Goal: Download file/media

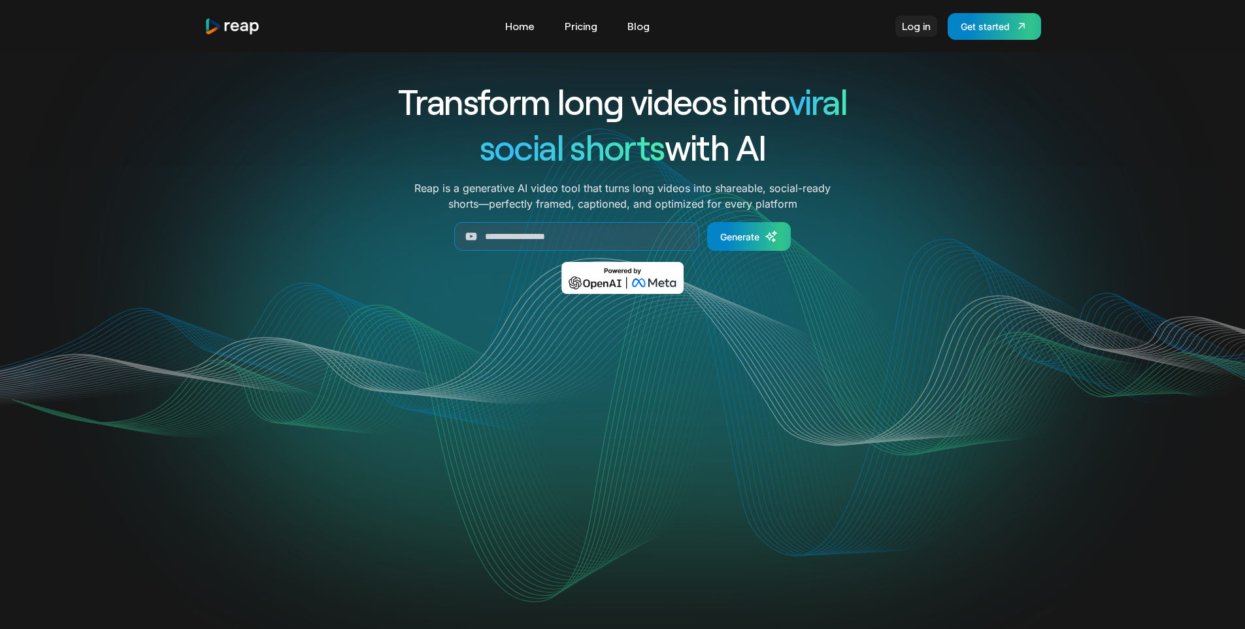
click at [914, 29] on link "Log in" at bounding box center [916, 26] width 42 height 21
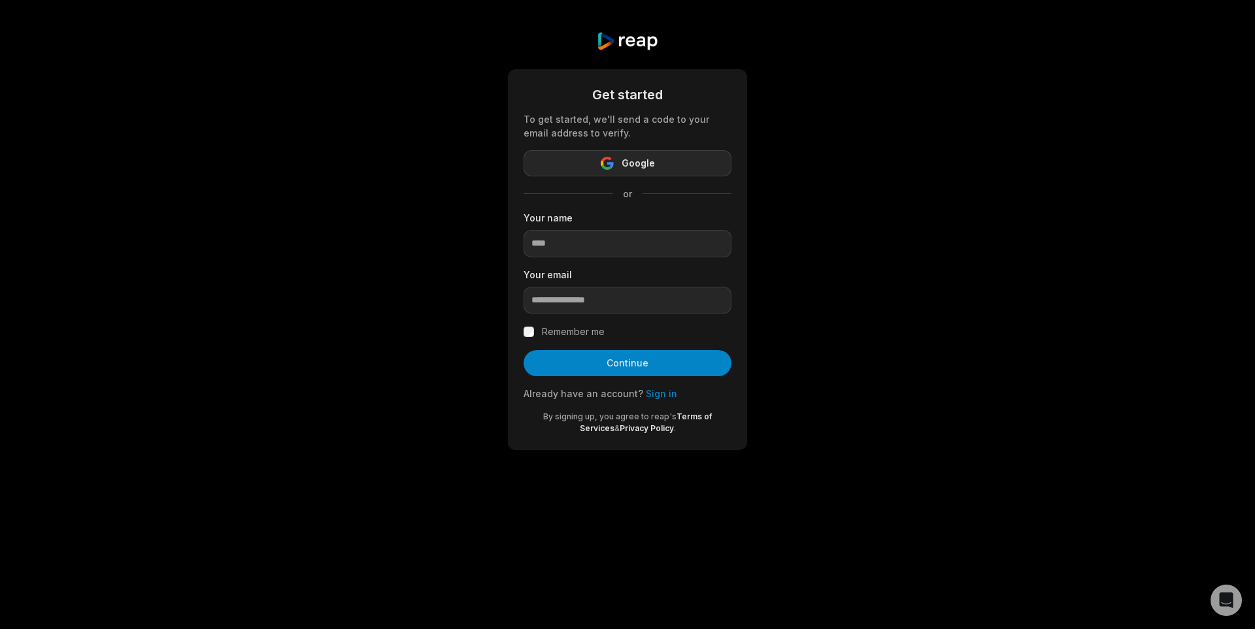
click at [617, 173] on button "Google" at bounding box center [627, 163] width 208 height 26
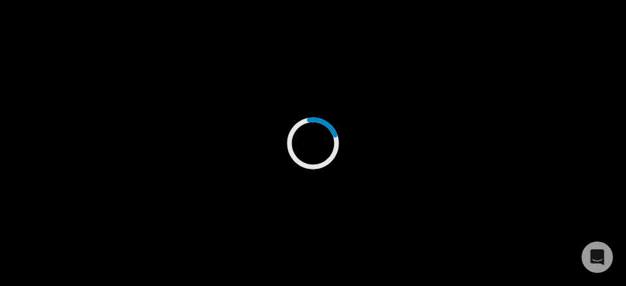
click at [113, 184] on div at bounding box center [313, 143] width 626 height 286
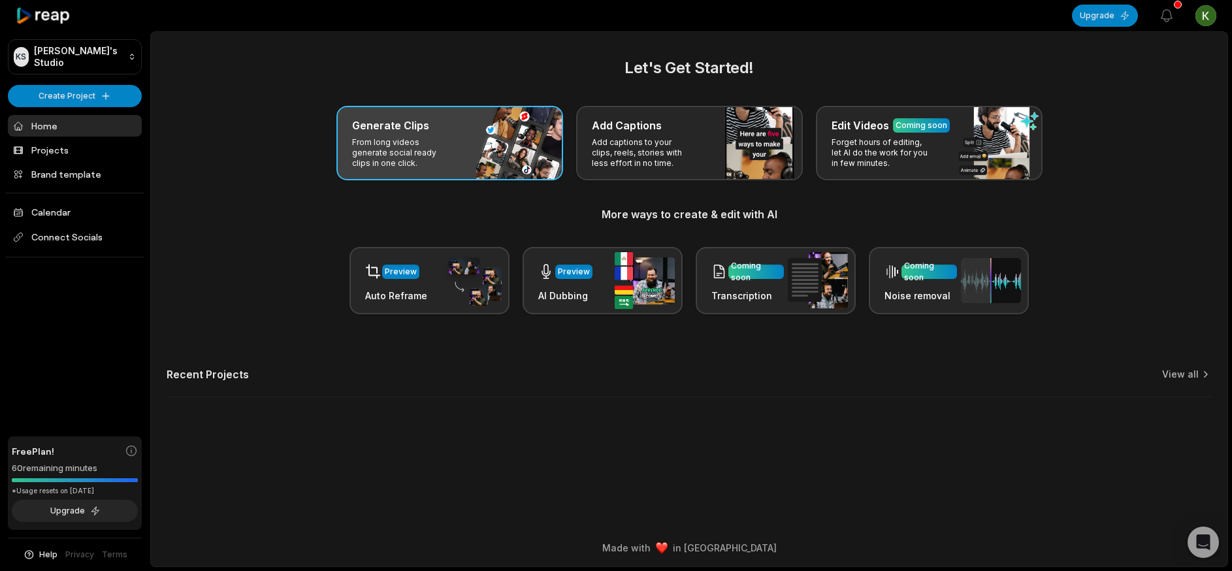
click at [399, 152] on p "From long videos generate social ready clips in one click." at bounding box center [402, 152] width 101 height 31
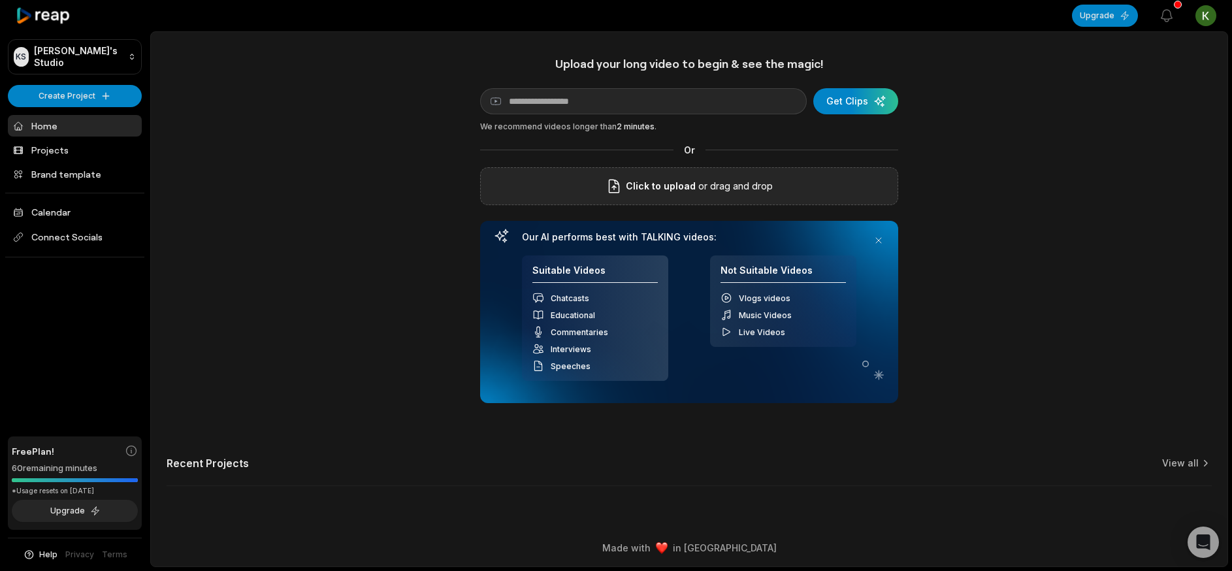
click at [625, 196] on div "Click to upload or drag and drop" at bounding box center [689, 186] width 418 height 38
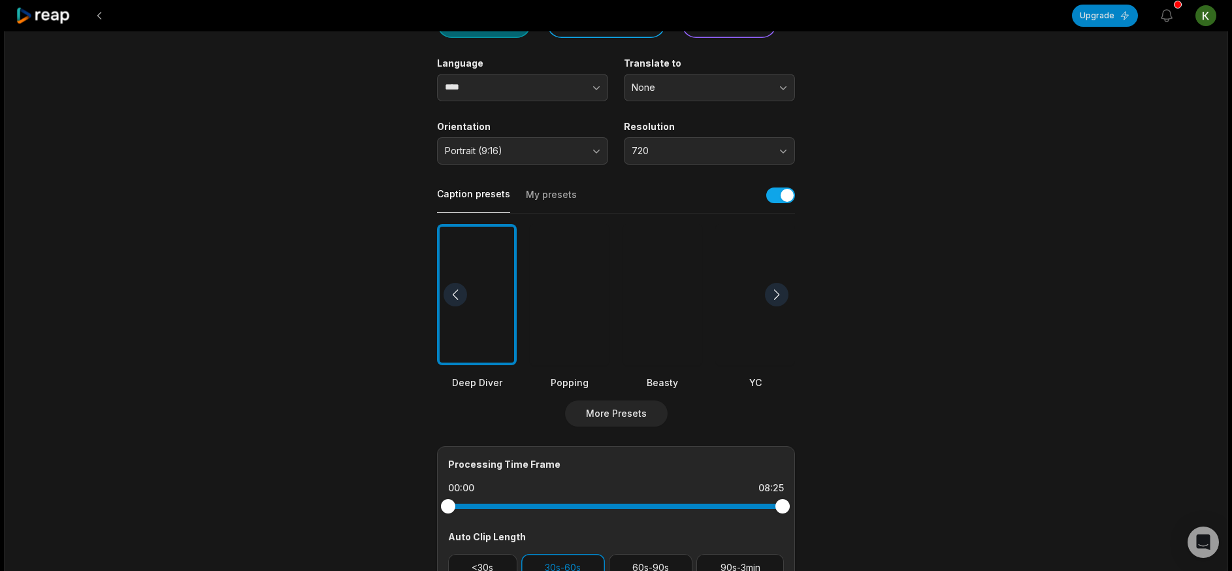
scroll to position [382, 0]
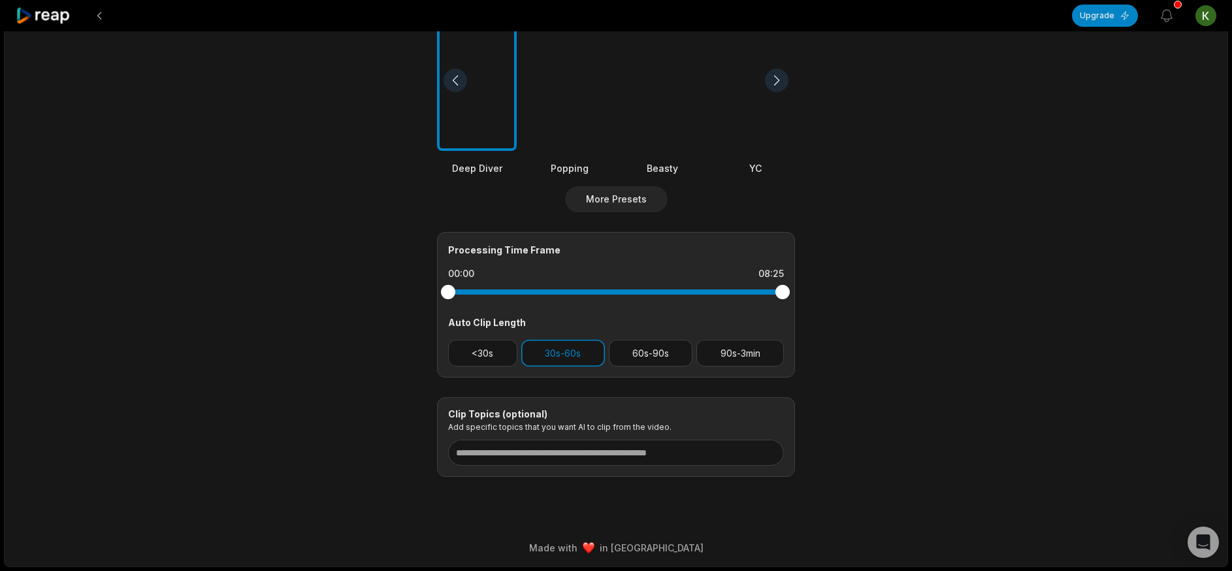
click at [625, 103] on div at bounding box center [663, 81] width 80 height 142
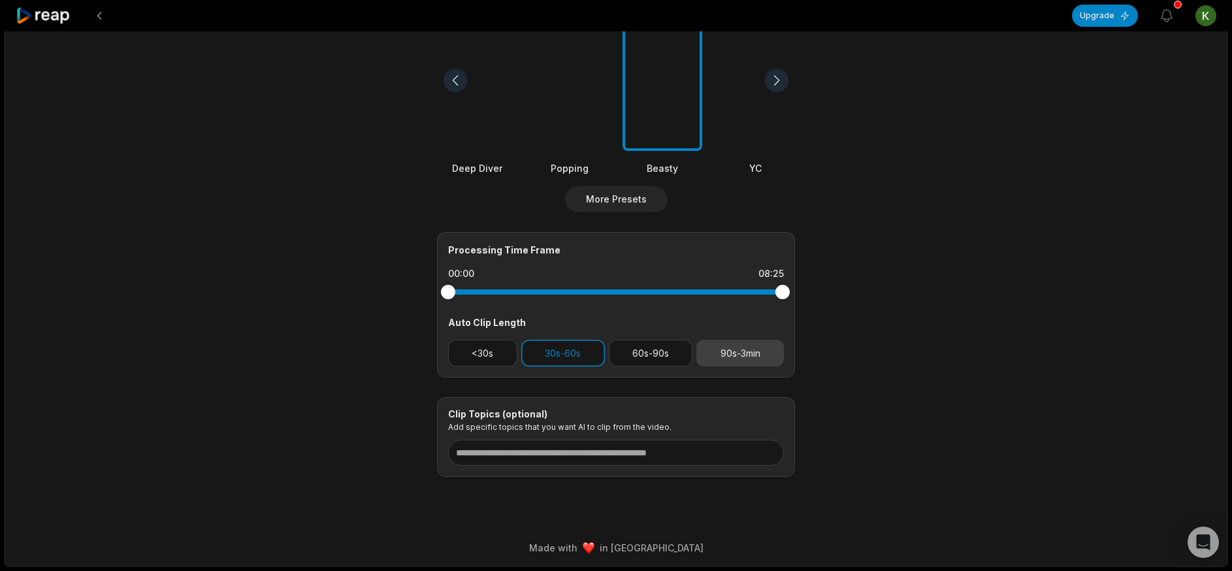
click at [625, 285] on button "90s-3min" at bounding box center [741, 353] width 88 height 27
click at [549, 285] on div "Processing Time Frame 00:00 08:25 Auto Clip Length <30s 30s-60s 60s-90s 90s-3min" at bounding box center [616, 305] width 358 height 146
click at [546, 285] on button "30s-60s" at bounding box center [563, 353] width 84 height 27
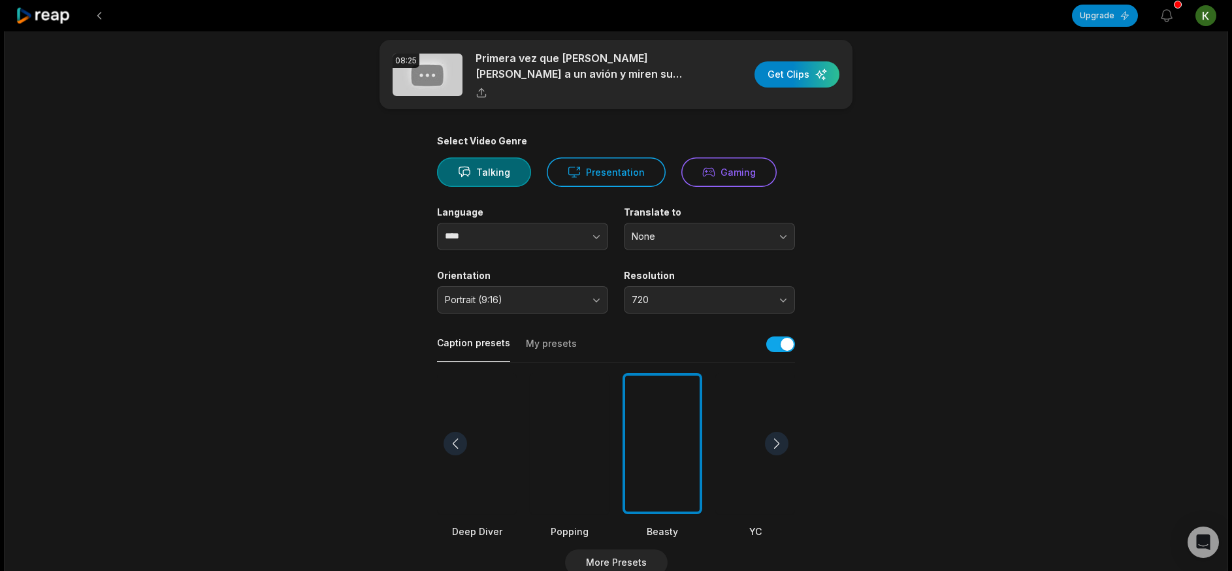
scroll to position [0, 0]
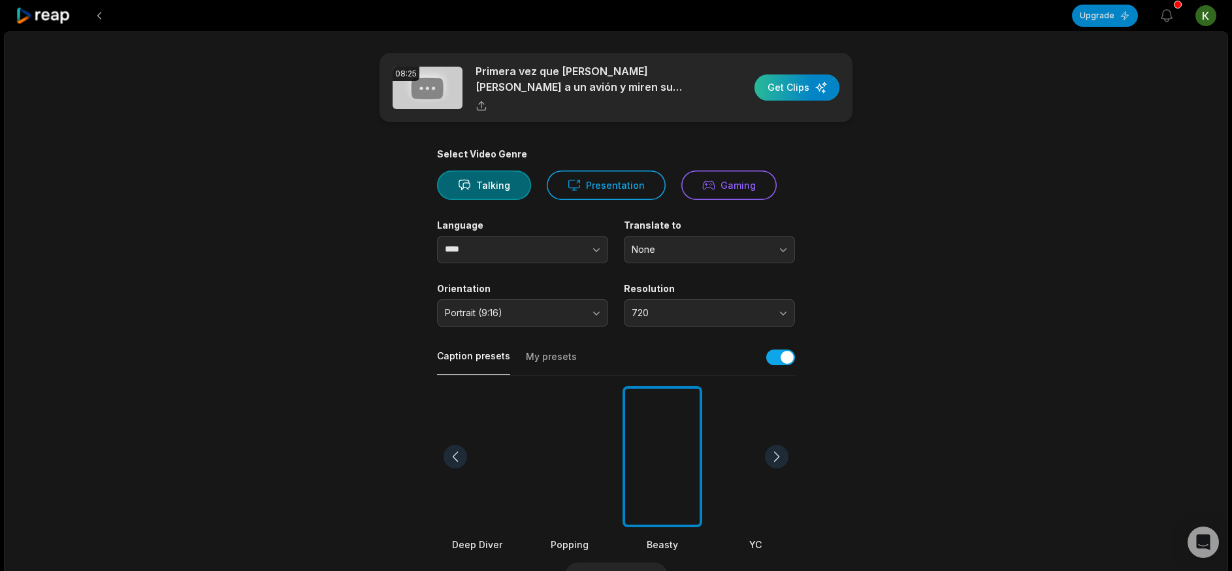
click at [625, 95] on div "button" at bounding box center [797, 87] width 85 height 26
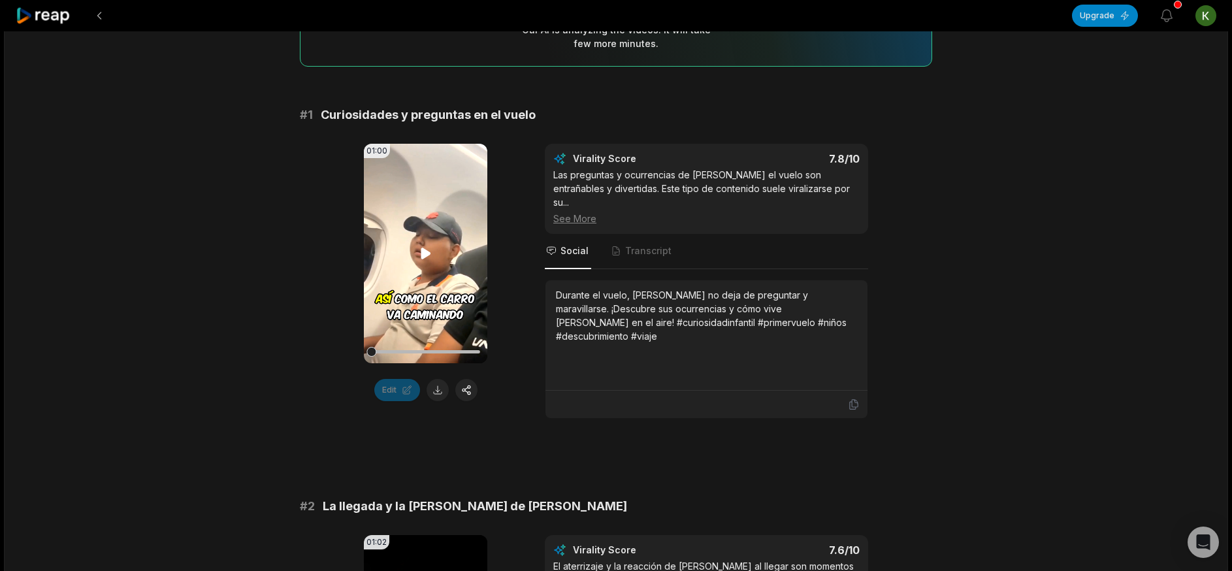
scroll to position [392, 0]
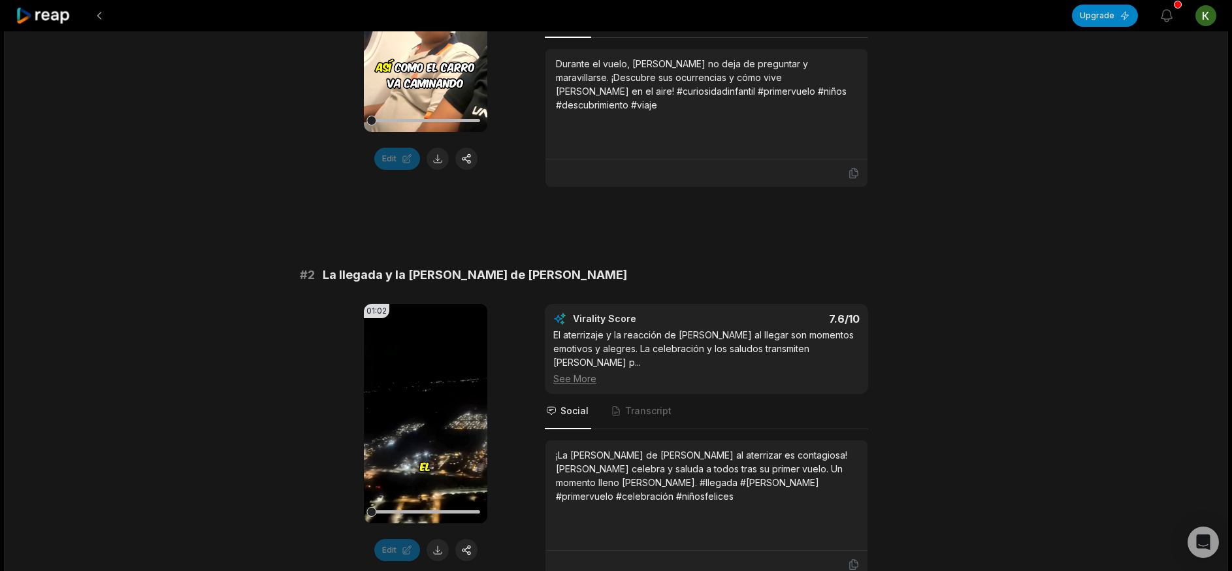
click at [434, 154] on button at bounding box center [438, 159] width 22 height 22
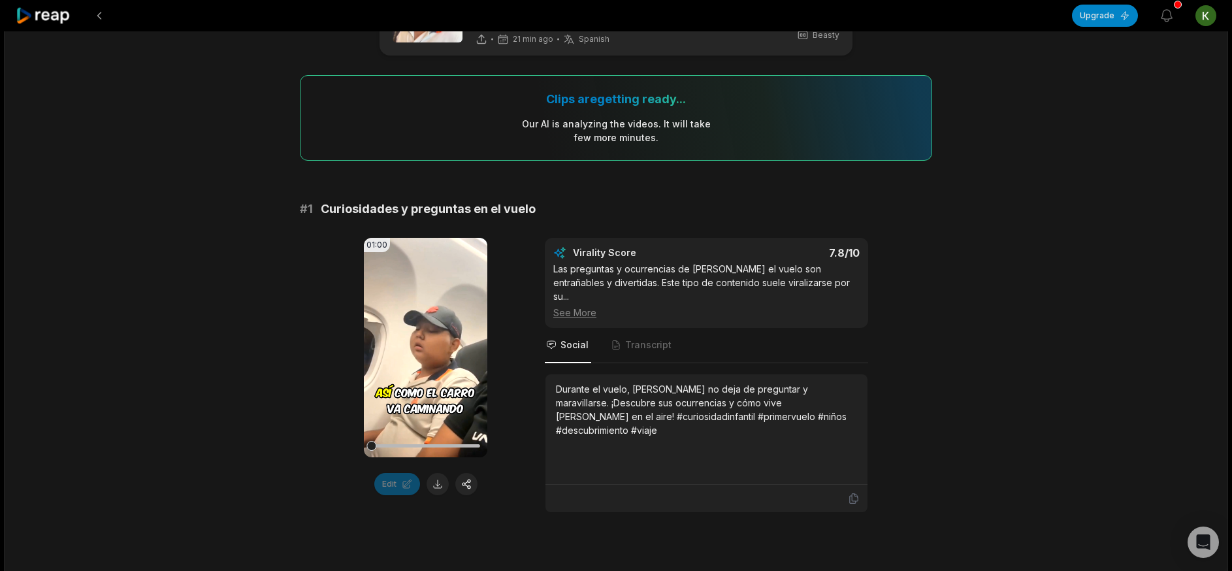
scroll to position [653, 0]
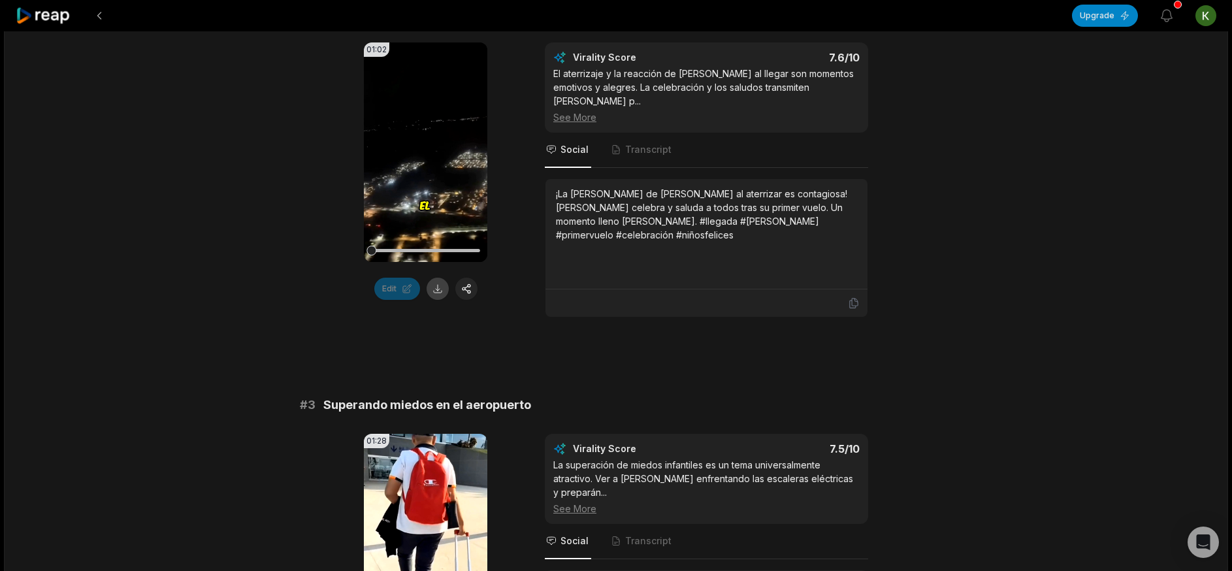
click at [442, 285] on button at bounding box center [438, 289] width 22 height 22
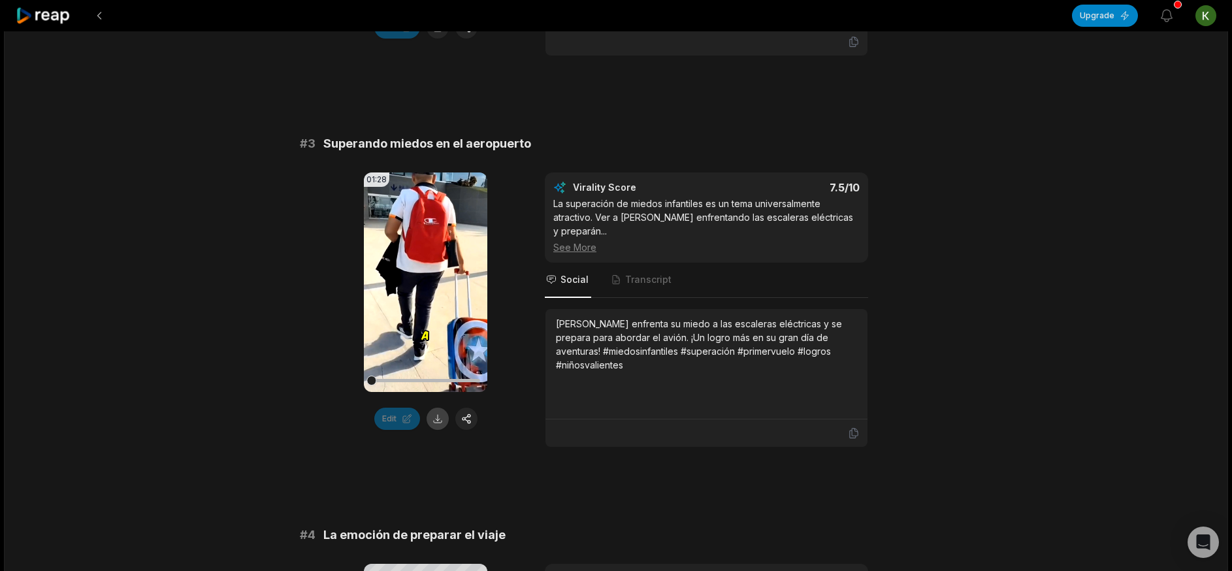
click at [435, 285] on button at bounding box center [438, 419] width 22 height 22
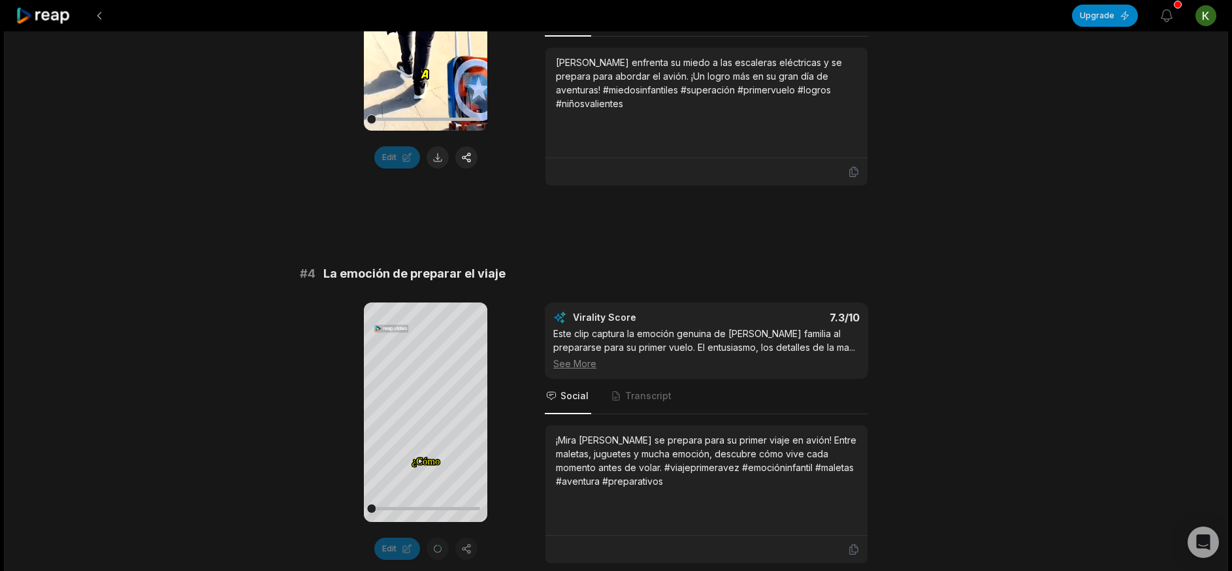
scroll to position [1307, 0]
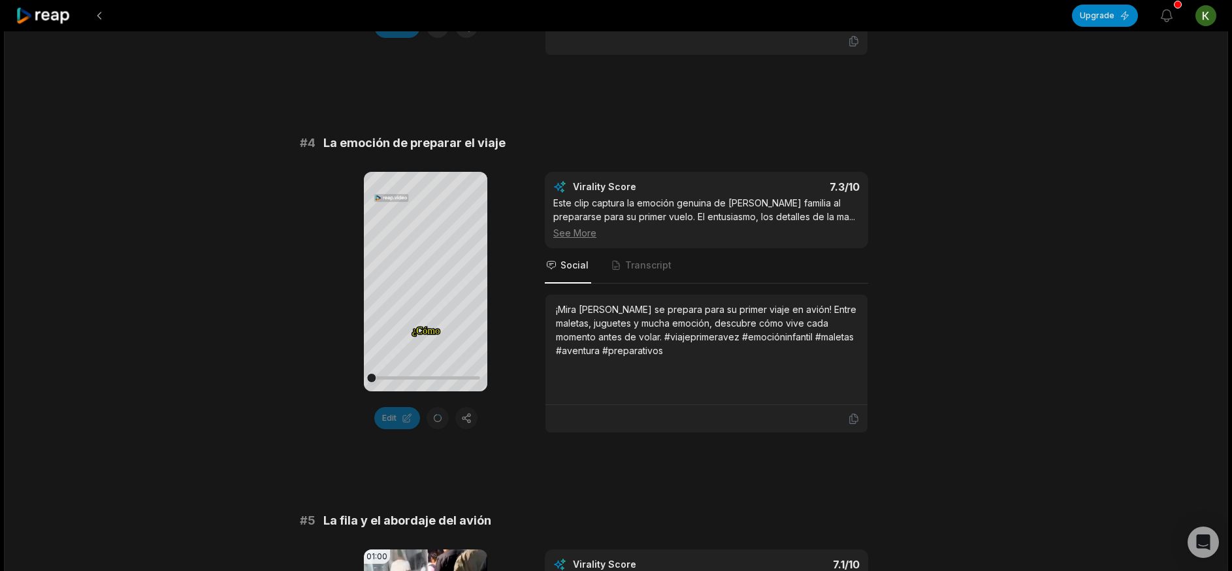
click at [438, 285] on div "Edit" at bounding box center [425, 418] width 123 height 22
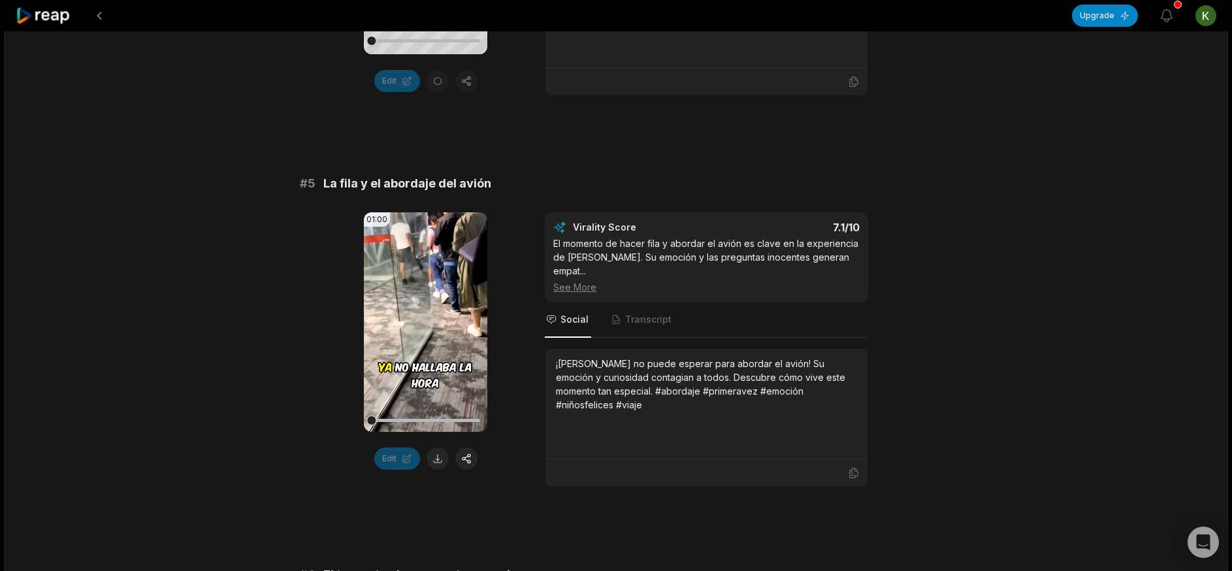
scroll to position [1830, 0]
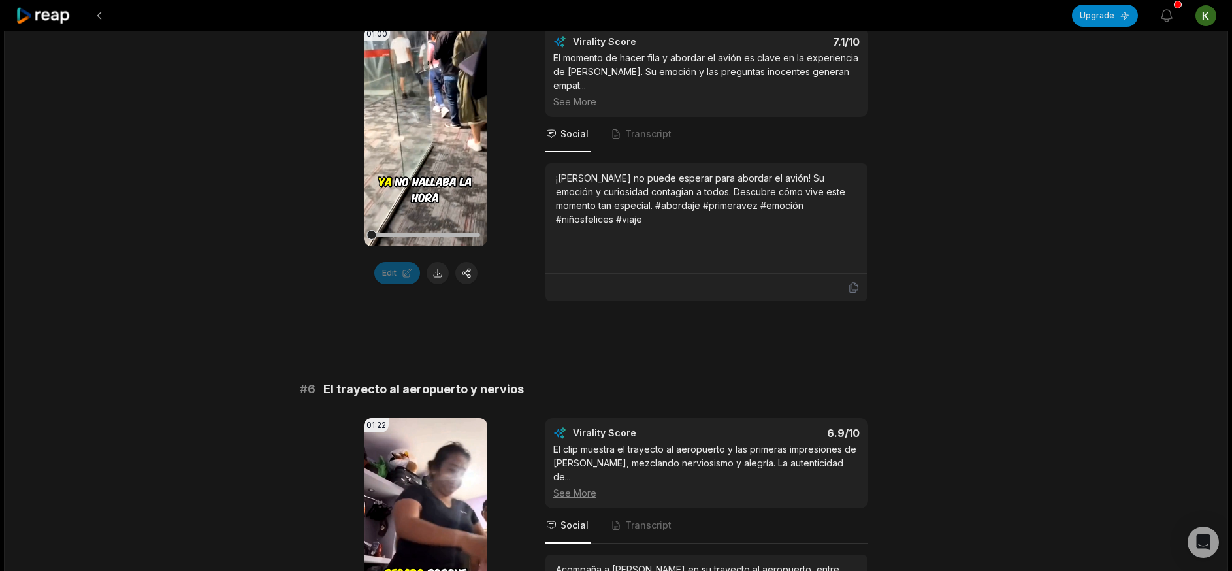
click at [430, 278] on button at bounding box center [438, 273] width 22 height 22
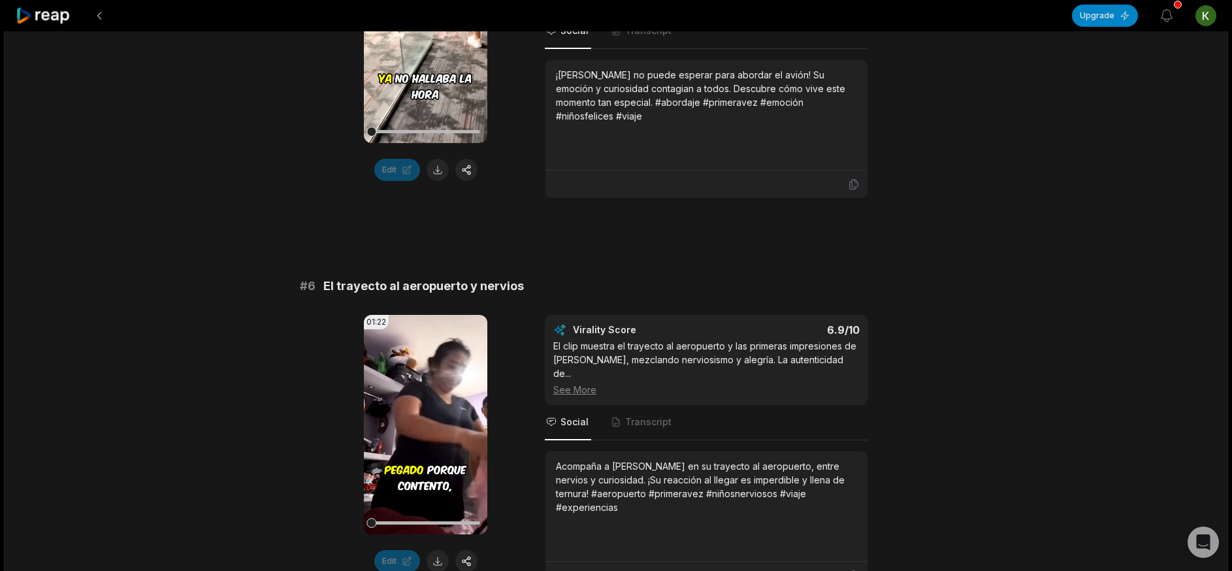
scroll to position [2091, 0]
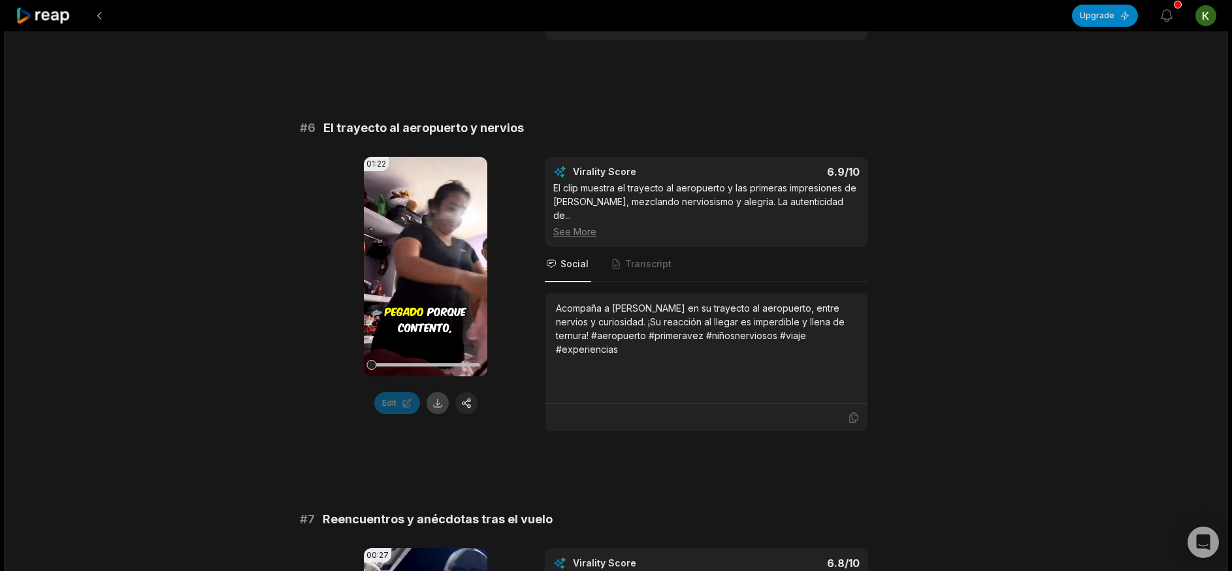
click at [439, 285] on button at bounding box center [438, 403] width 22 height 22
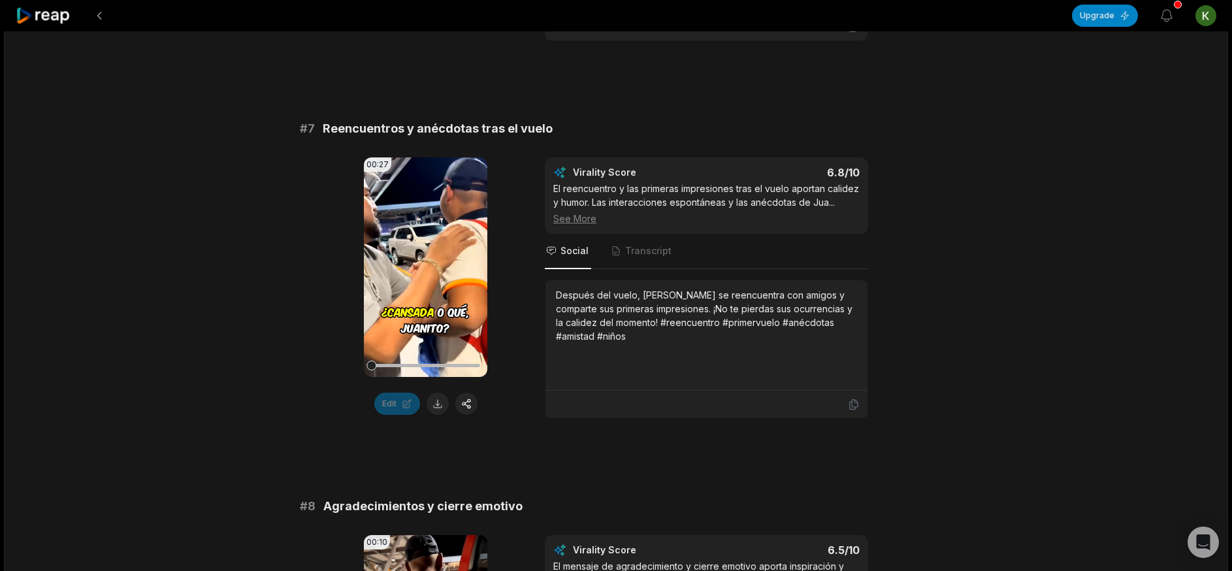
scroll to position [2483, 0]
click at [442, 285] on button at bounding box center [438, 402] width 22 height 22
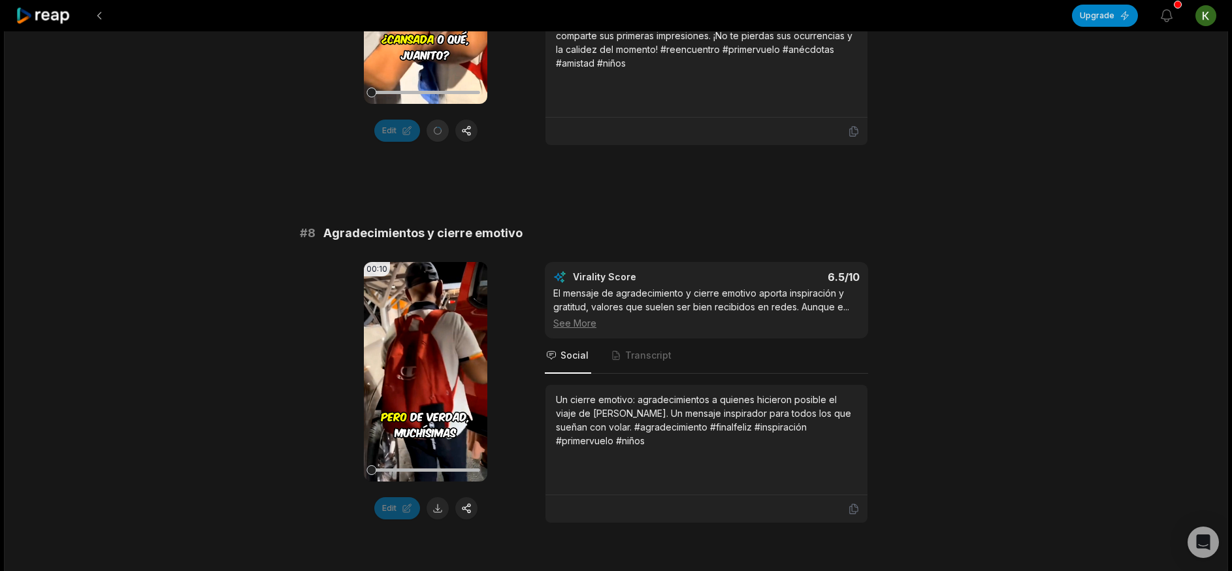
scroll to position [2807, 0]
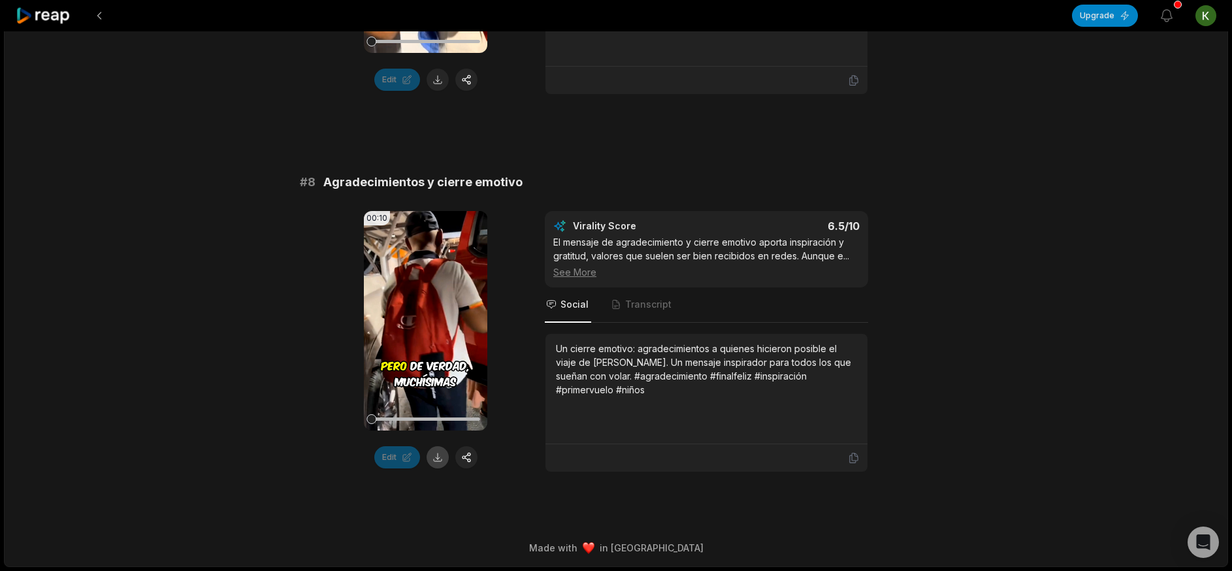
click at [436, 285] on button at bounding box center [438, 457] width 22 height 22
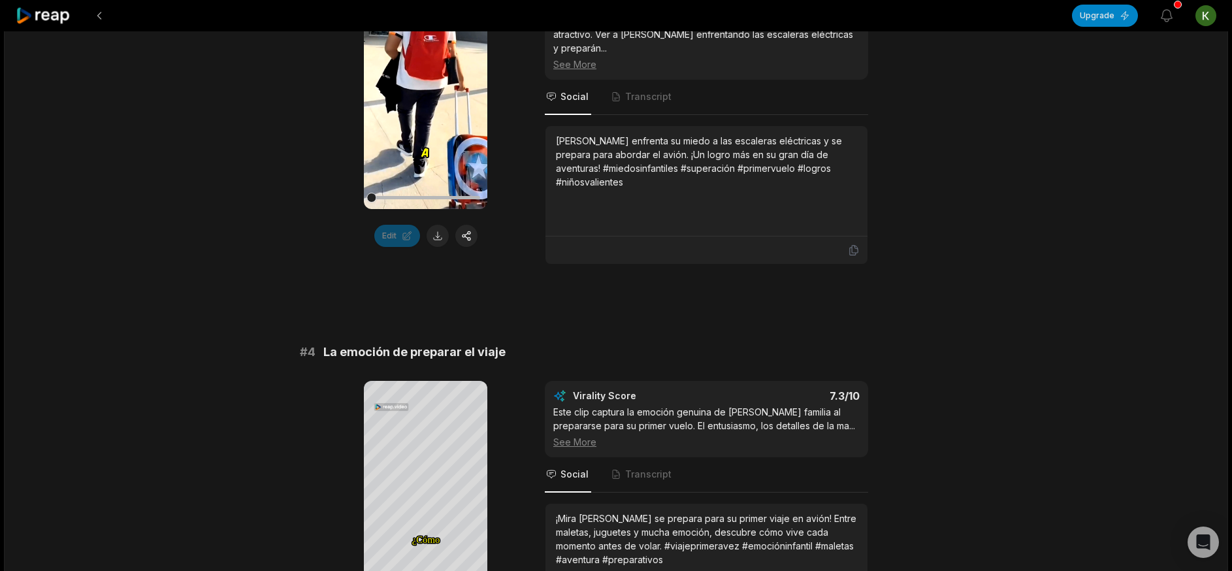
scroll to position [1239, 0]
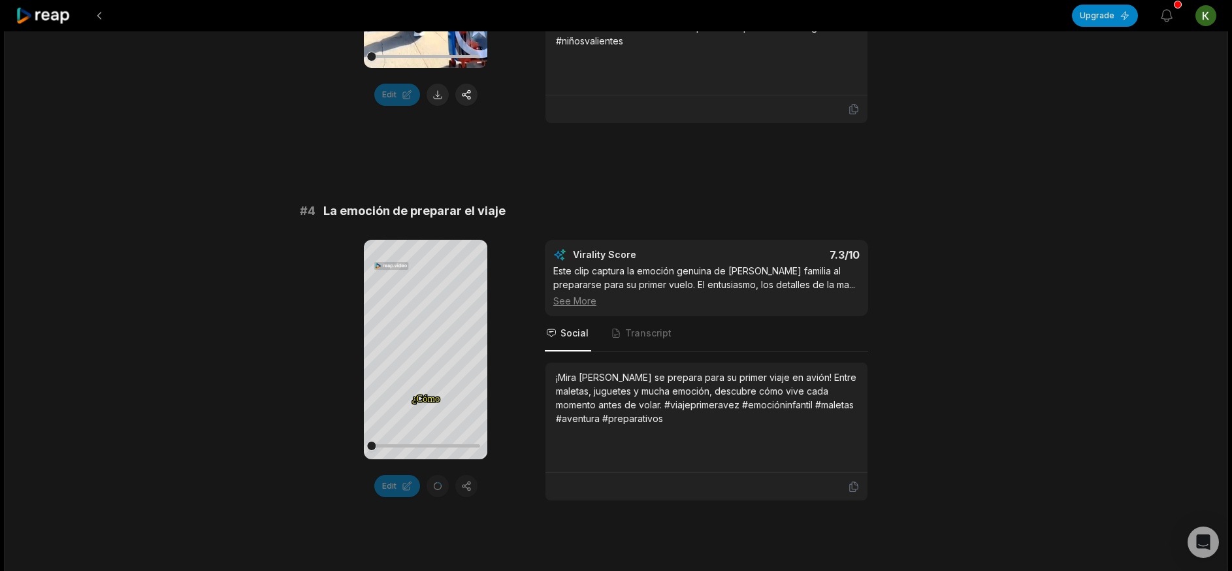
click at [447, 285] on div "Edit" at bounding box center [425, 486] width 123 height 22
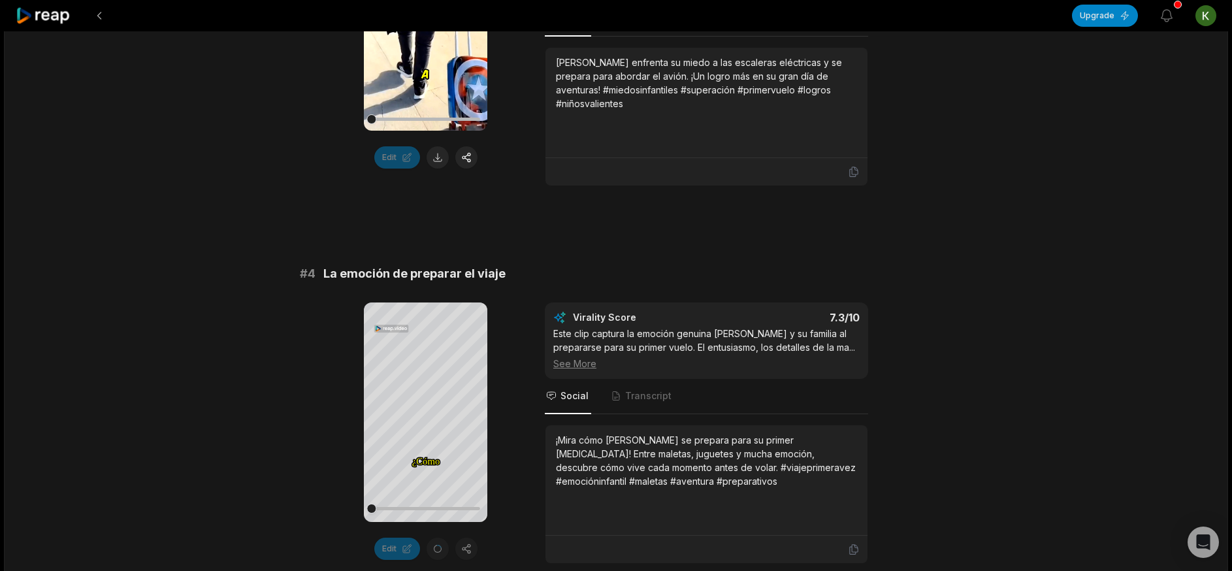
scroll to position [1070, 0]
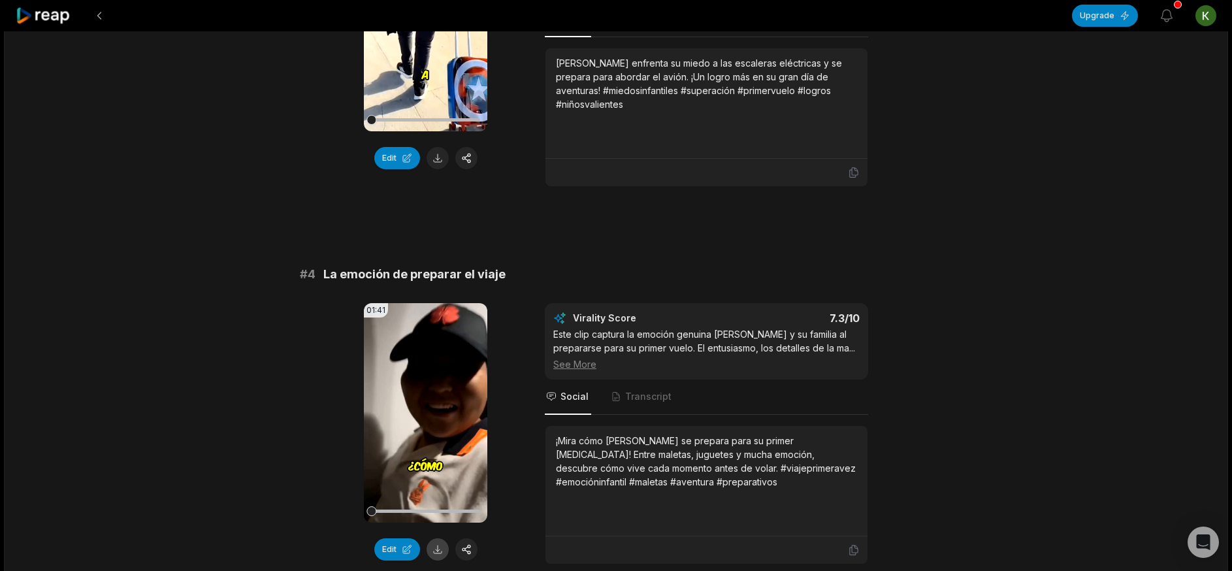
click at [439, 551] on button at bounding box center [438, 549] width 22 height 22
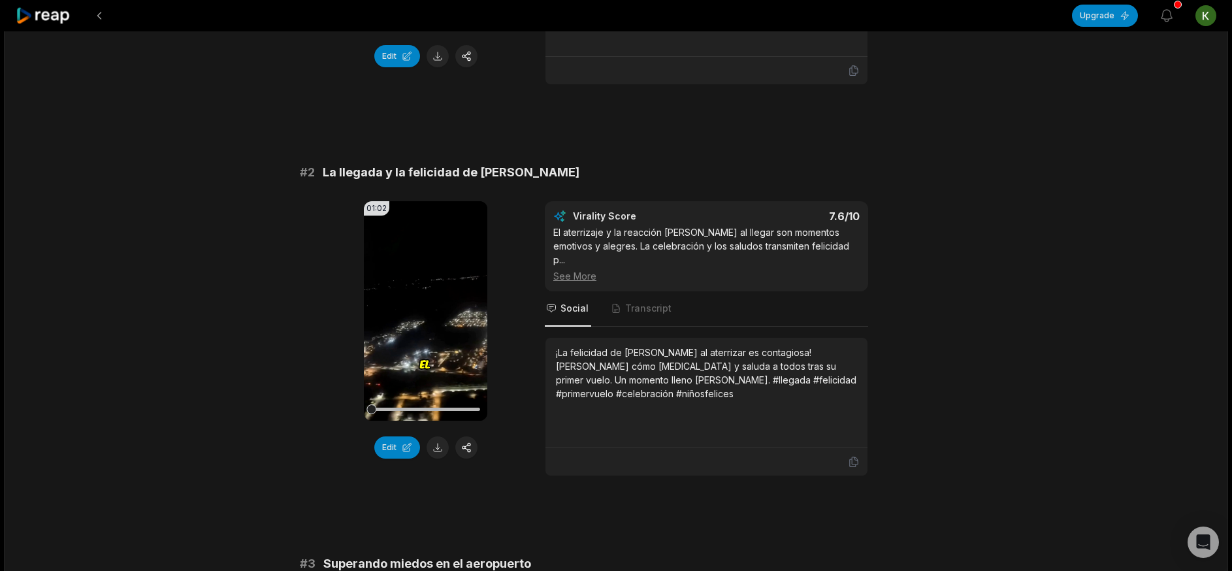
scroll to position [25, 0]
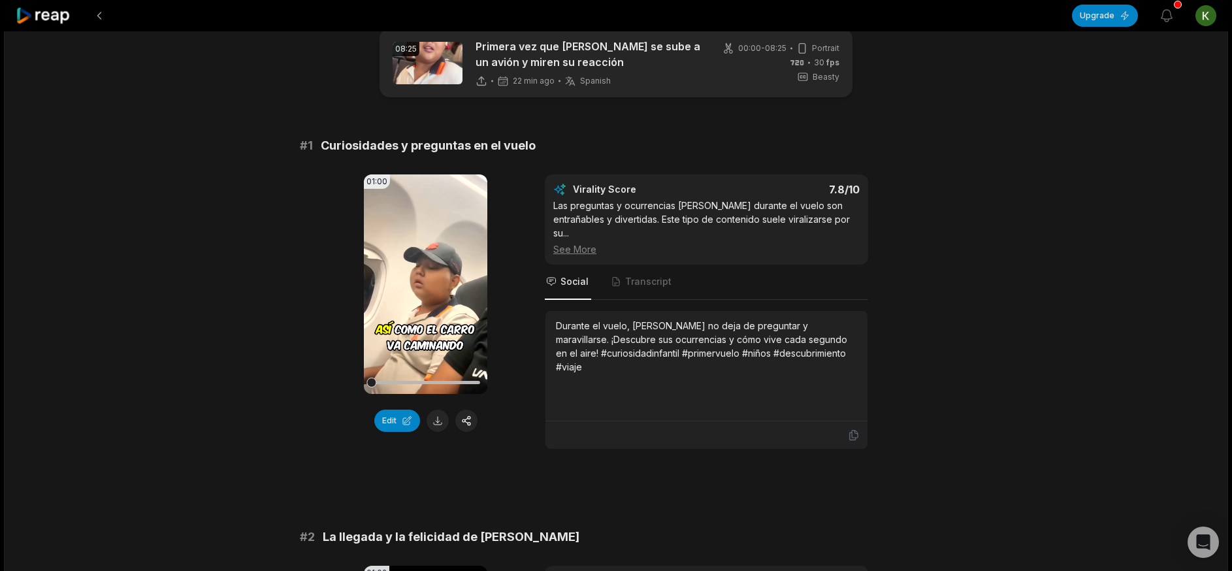
click at [35, 5] on div at bounding box center [44, 15] width 56 height 31
click at [42, 26] on div at bounding box center [44, 15] width 56 height 31
click at [44, 0] on div at bounding box center [44, 15] width 56 height 31
click at [46, 9] on icon at bounding box center [44, 16] width 56 height 18
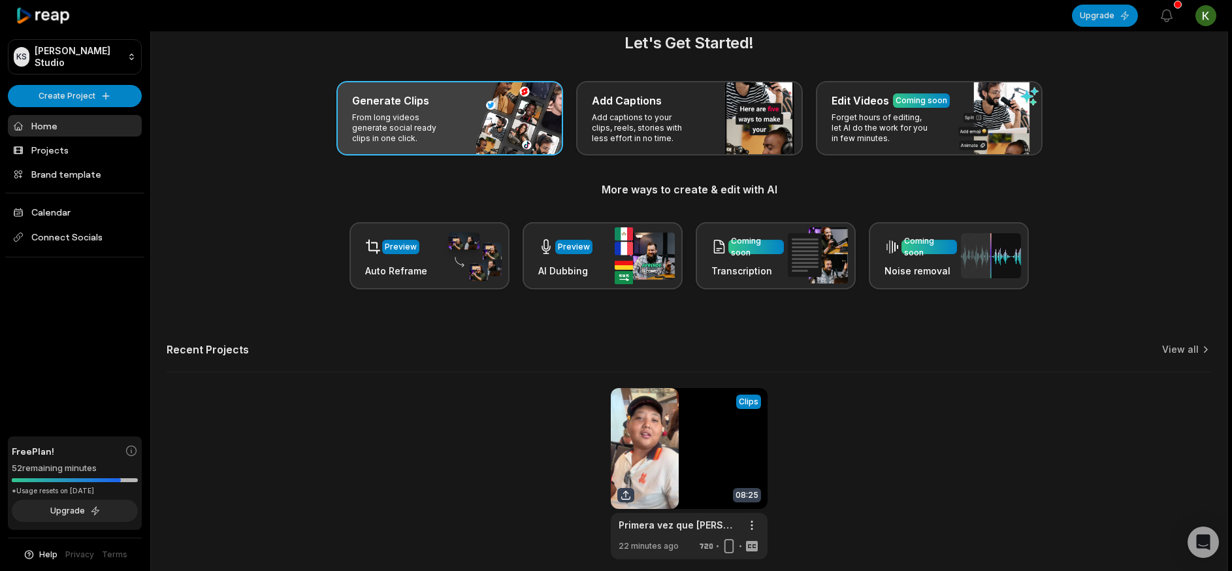
click at [480, 150] on div "Generate Clips From long videos generate social ready clips in one click." at bounding box center [450, 118] width 227 height 74
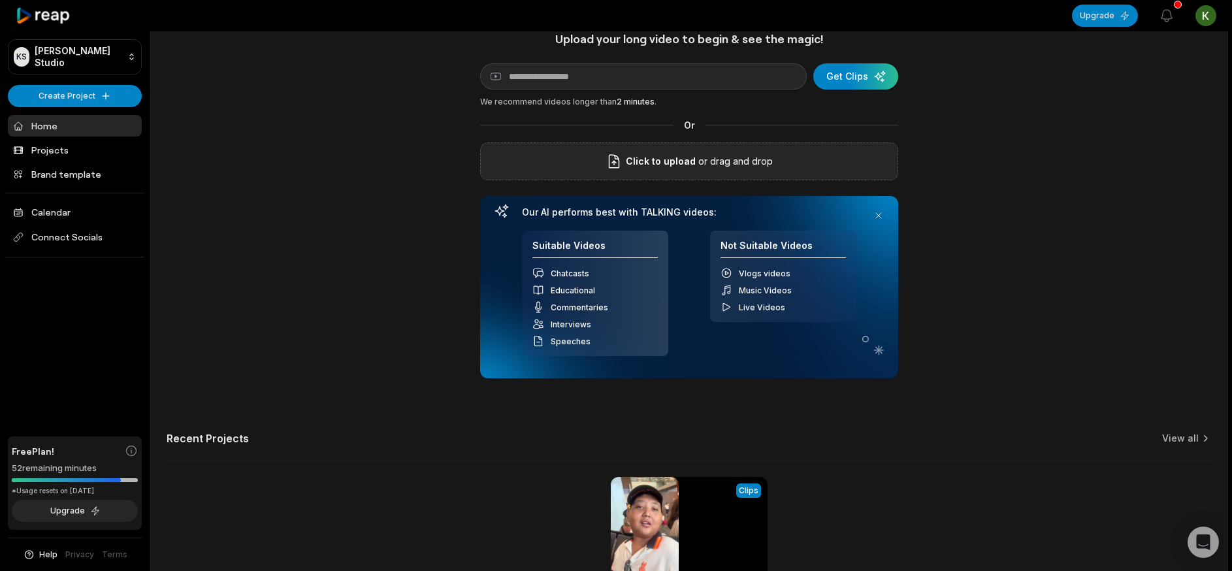
click at [652, 156] on span "Click to upload" at bounding box center [661, 162] width 70 height 16
click at [0, 0] on input "Click to upload" at bounding box center [0, 0] width 0 height 0
click at [693, 179] on div "Les hice un caldo de camarón.mp4 Uploading 63 %" at bounding box center [689, 161] width 418 height 38
click at [691, 162] on label "Les hice un caldo de camarón.mp4" at bounding box center [648, 162] width 163 height 16
click at [0, 0] on input "Les hice un caldo de camarón.mp4" at bounding box center [0, 0] width 0 height 0
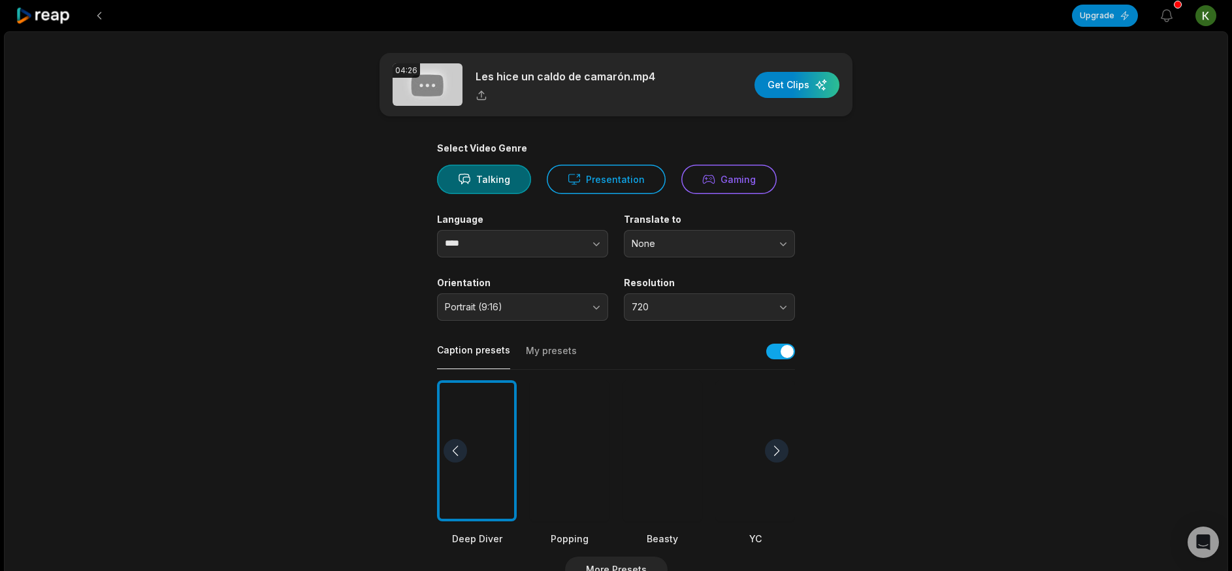
click at [659, 409] on div at bounding box center [663, 451] width 80 height 142
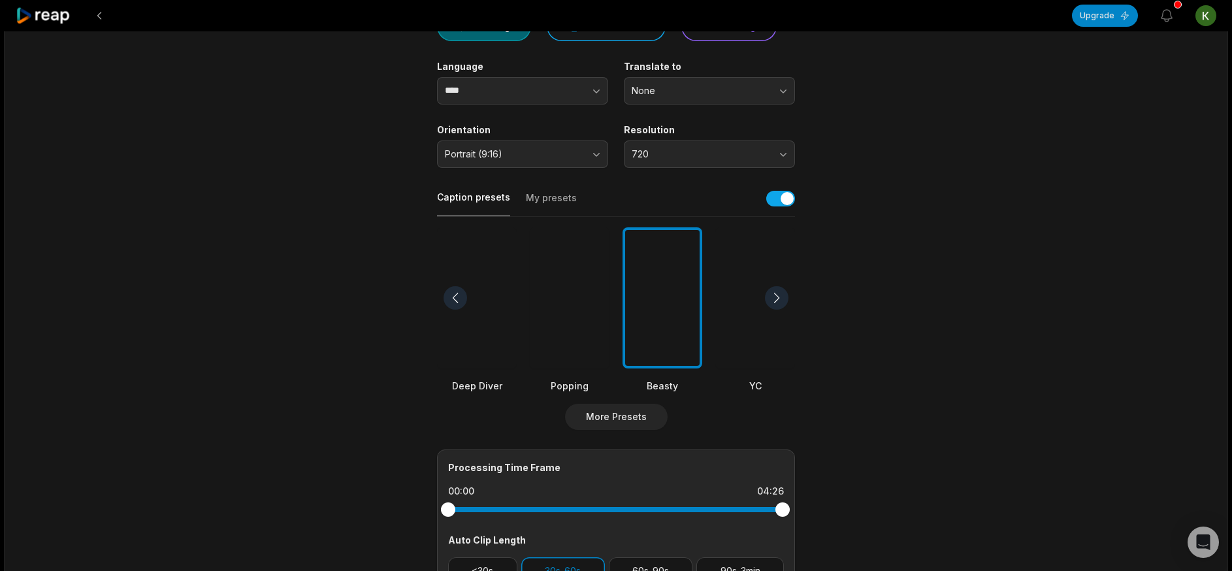
scroll to position [376, 0]
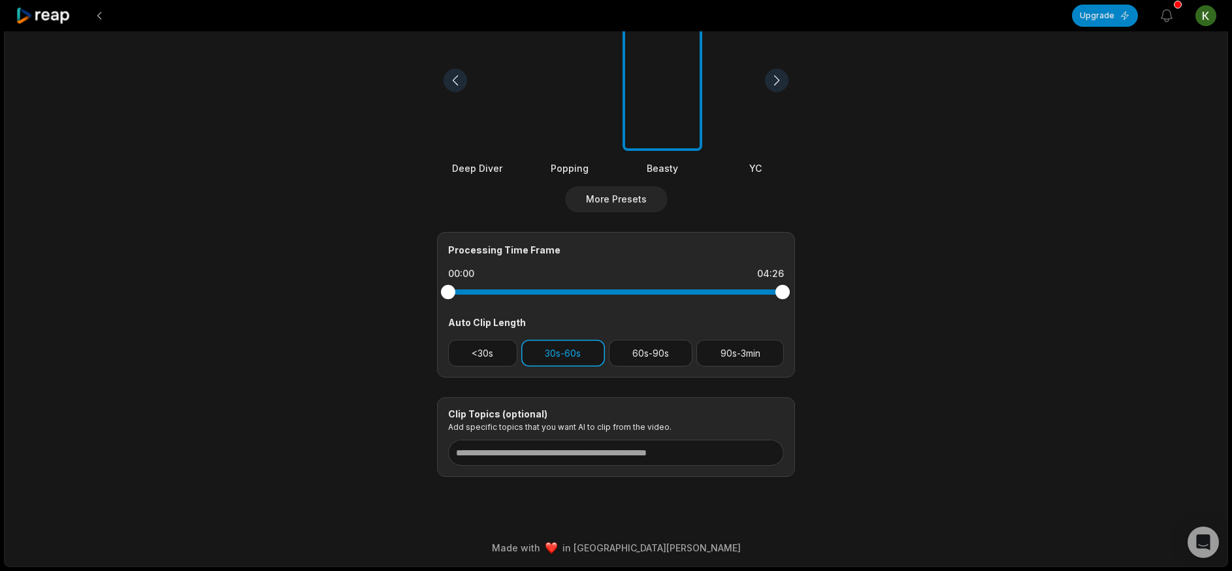
click at [561, 346] on button "30s-60s" at bounding box center [563, 353] width 84 height 27
click at [651, 353] on button "60s-90s" at bounding box center [651, 353] width 84 height 27
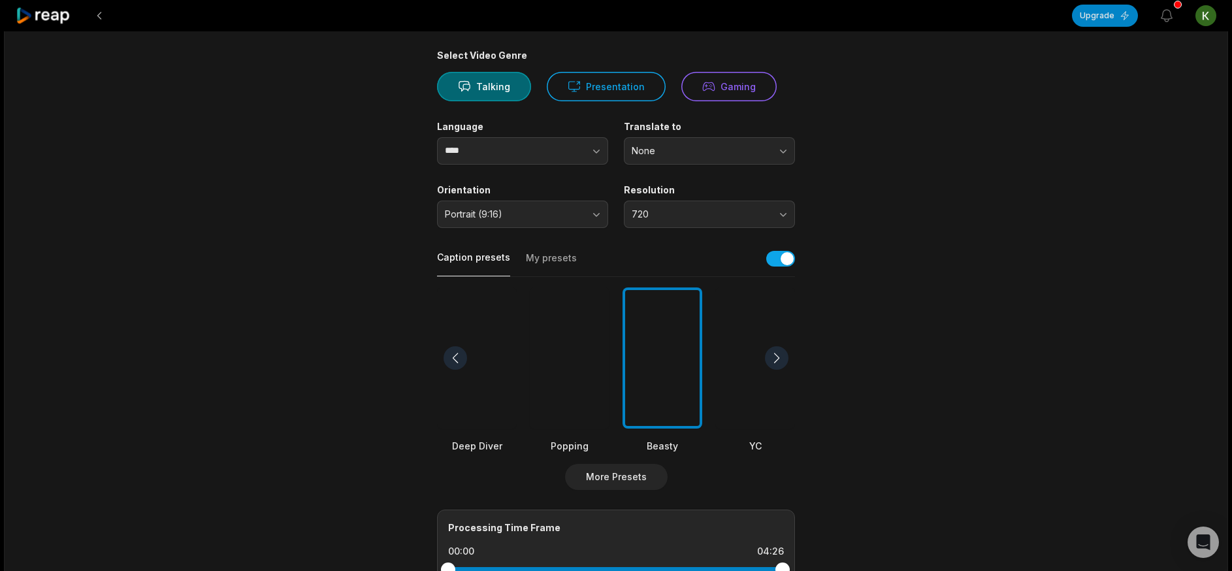
scroll to position [0, 0]
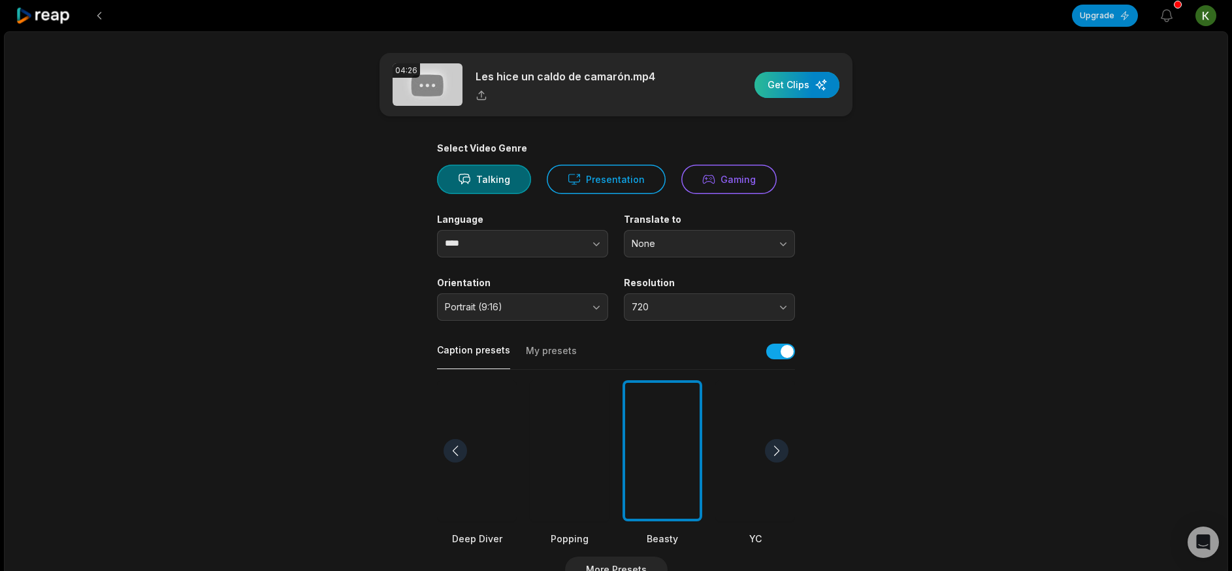
click at [809, 98] on div "button" at bounding box center [797, 85] width 85 height 26
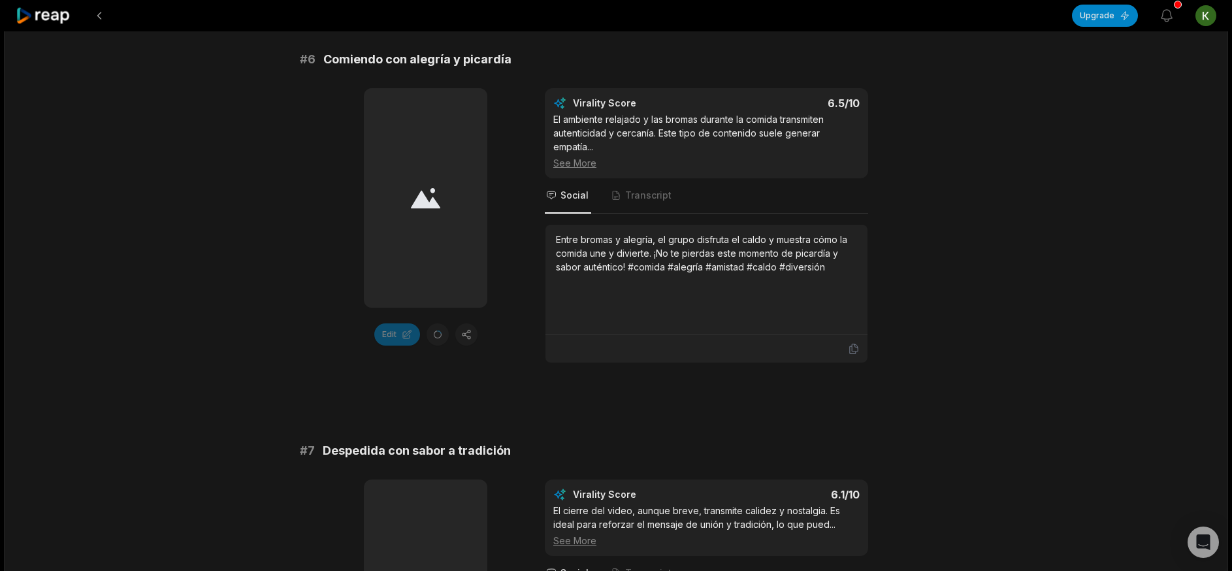
scroll to position [2393, 0]
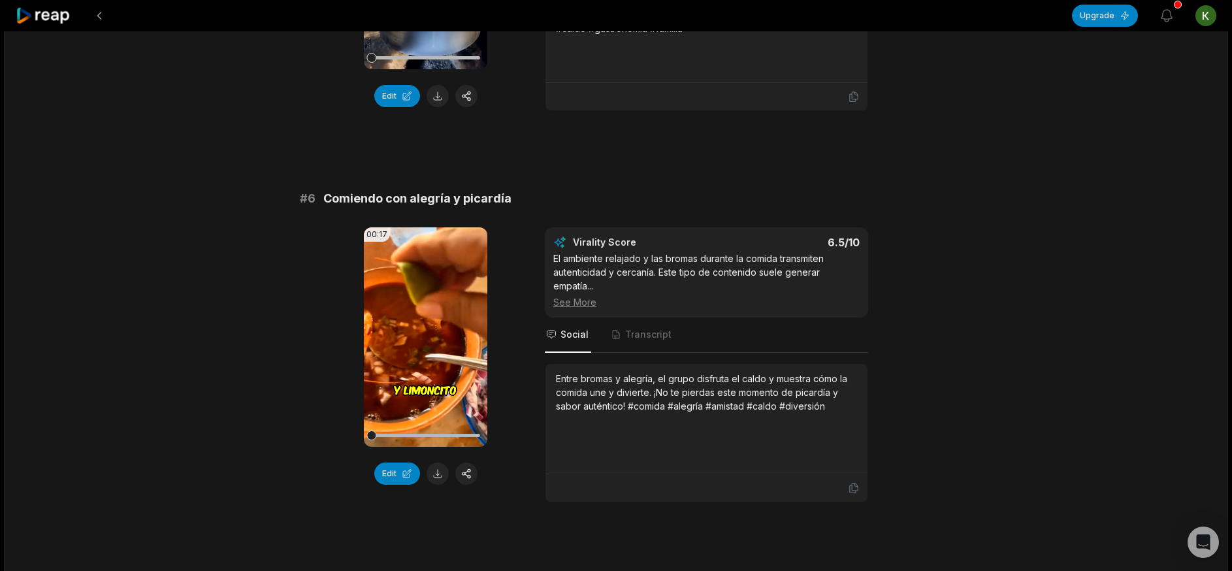
scroll to position [2287, 0]
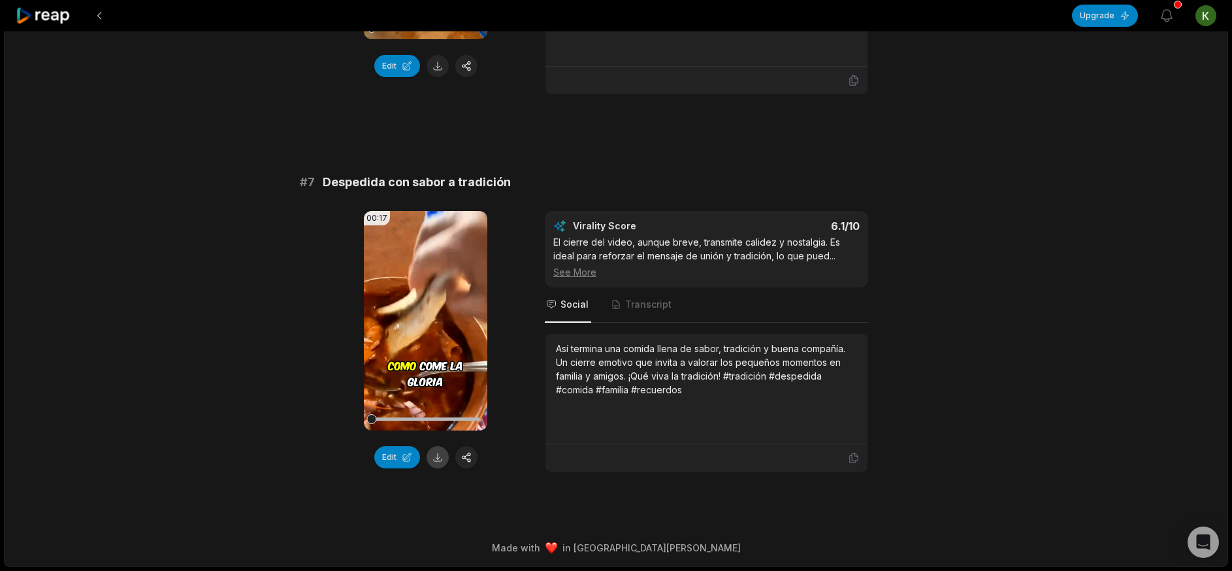
click at [440, 461] on button at bounding box center [438, 457] width 22 height 22
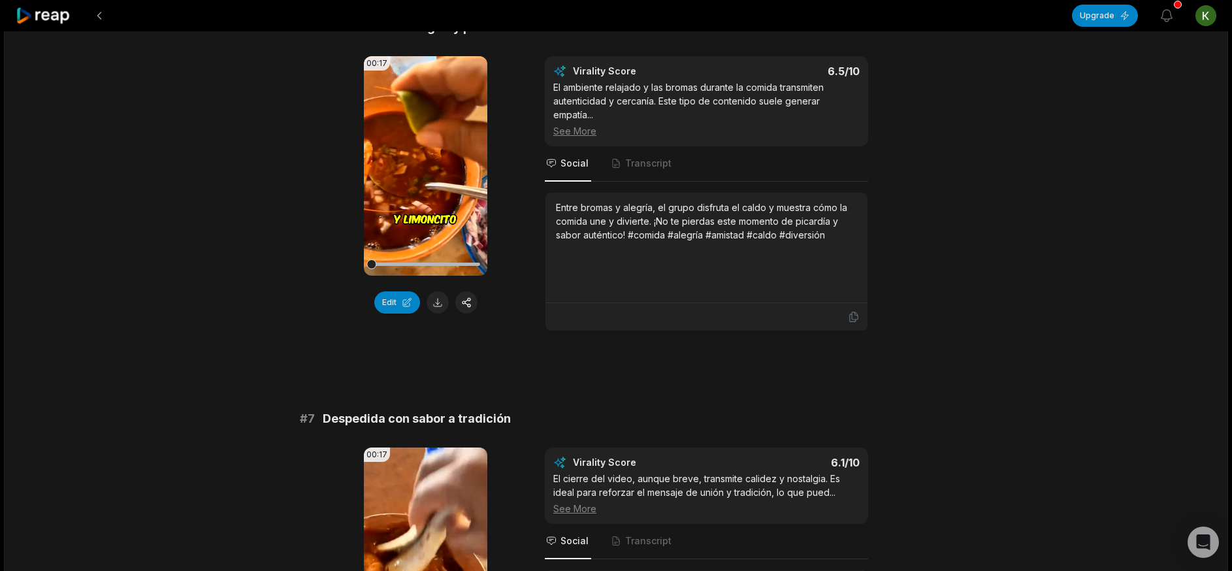
click at [436, 314] on button at bounding box center [438, 302] width 22 height 22
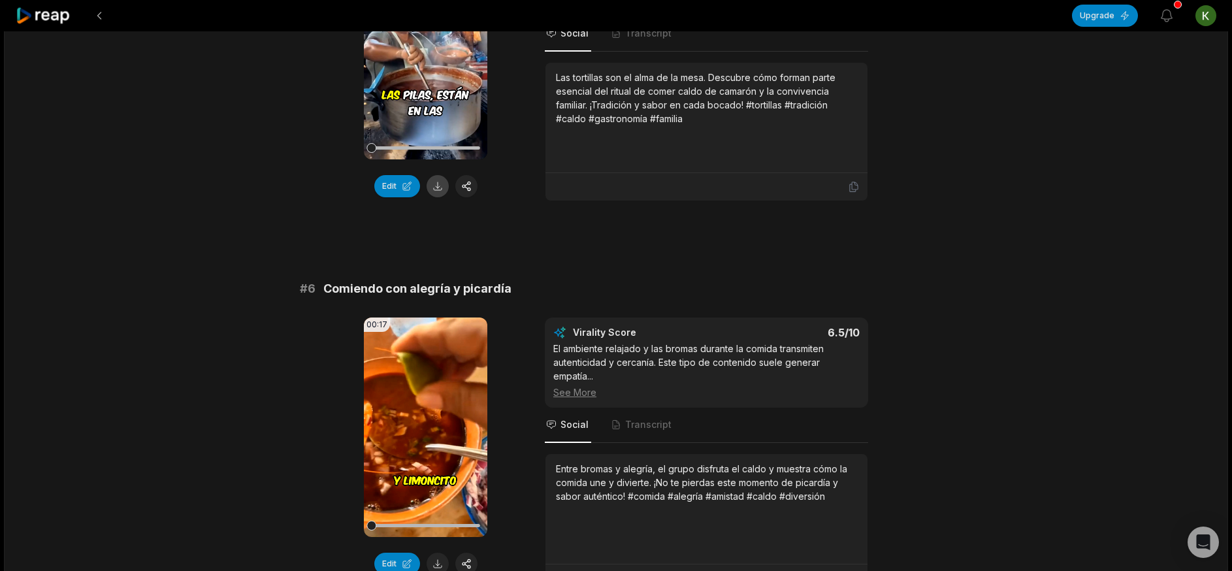
click at [434, 197] on button at bounding box center [438, 186] width 22 height 22
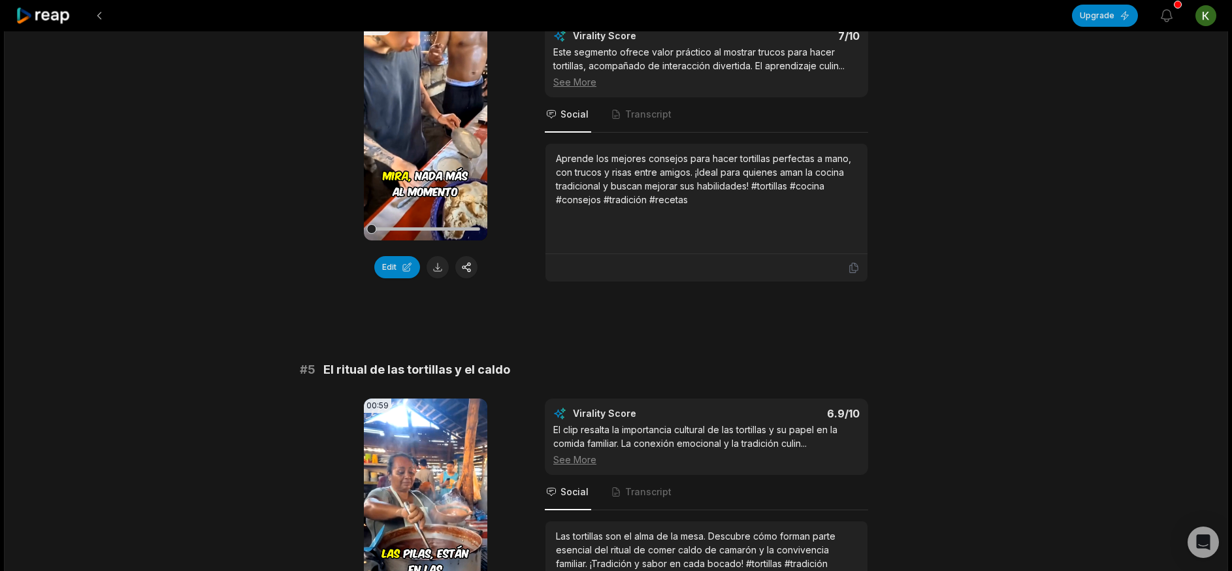
scroll to position [1242, 0]
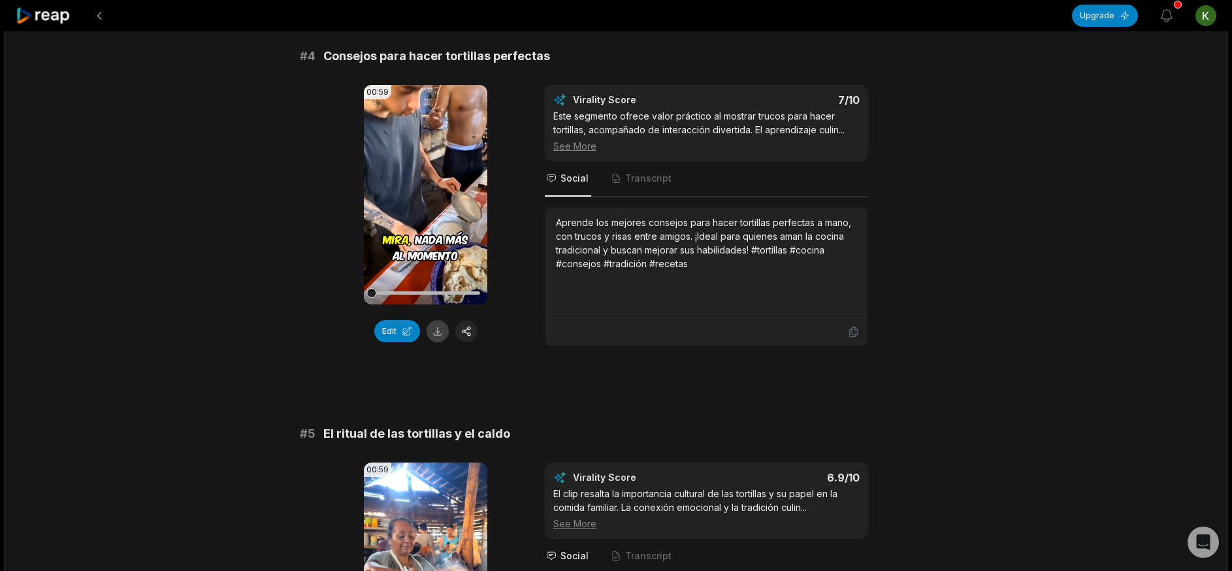
click at [447, 342] on button at bounding box center [438, 331] width 22 height 22
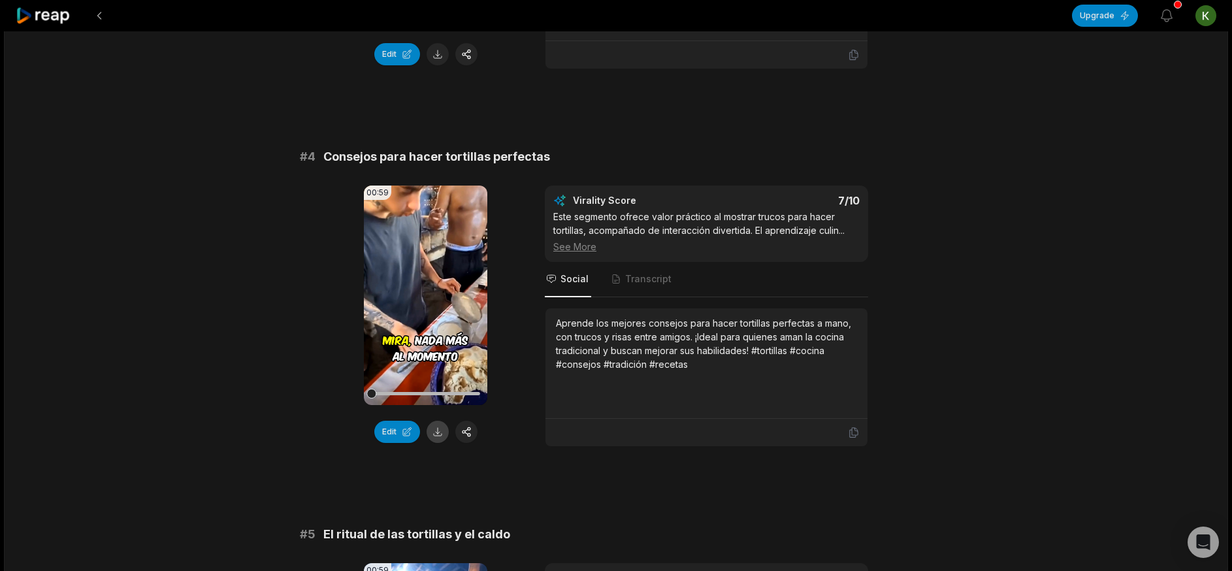
scroll to position [980, 0]
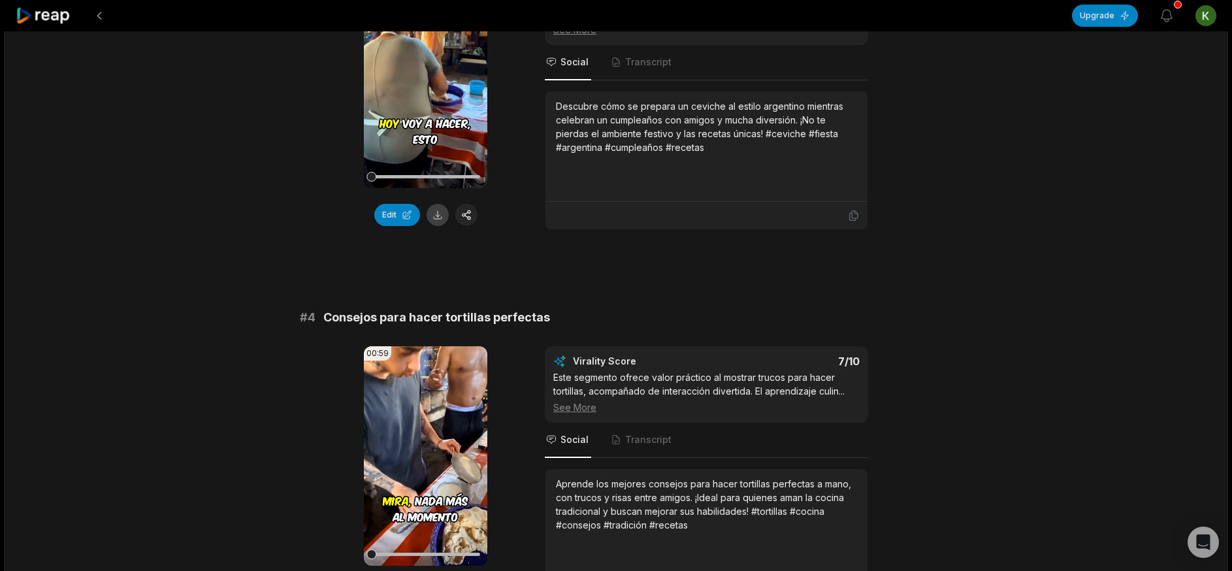
click at [430, 225] on button at bounding box center [438, 215] width 22 height 22
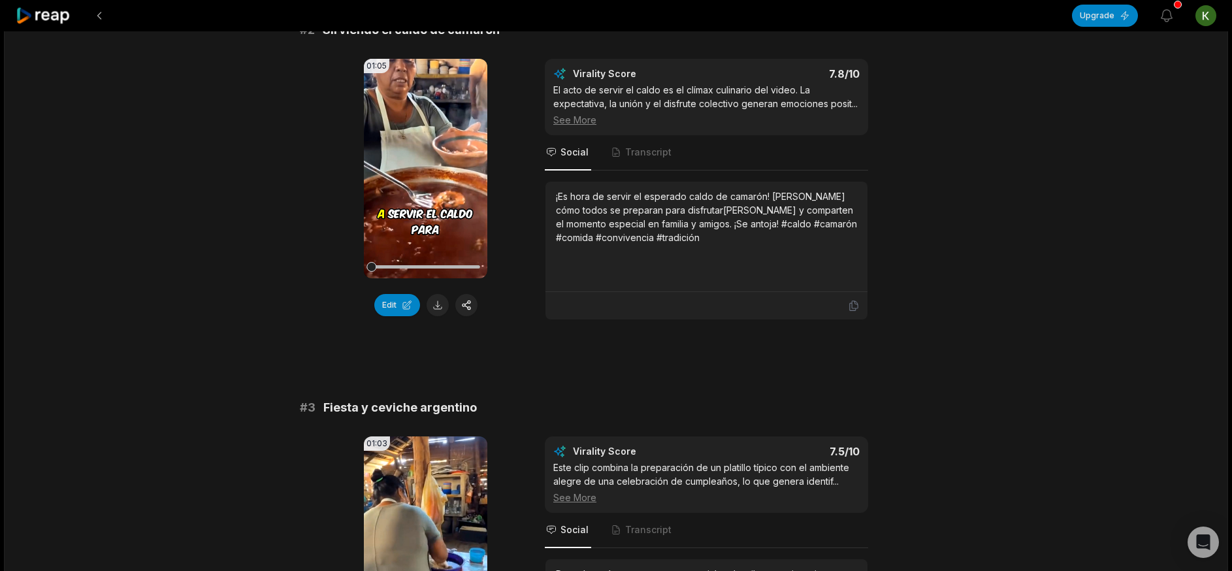
scroll to position [457, 0]
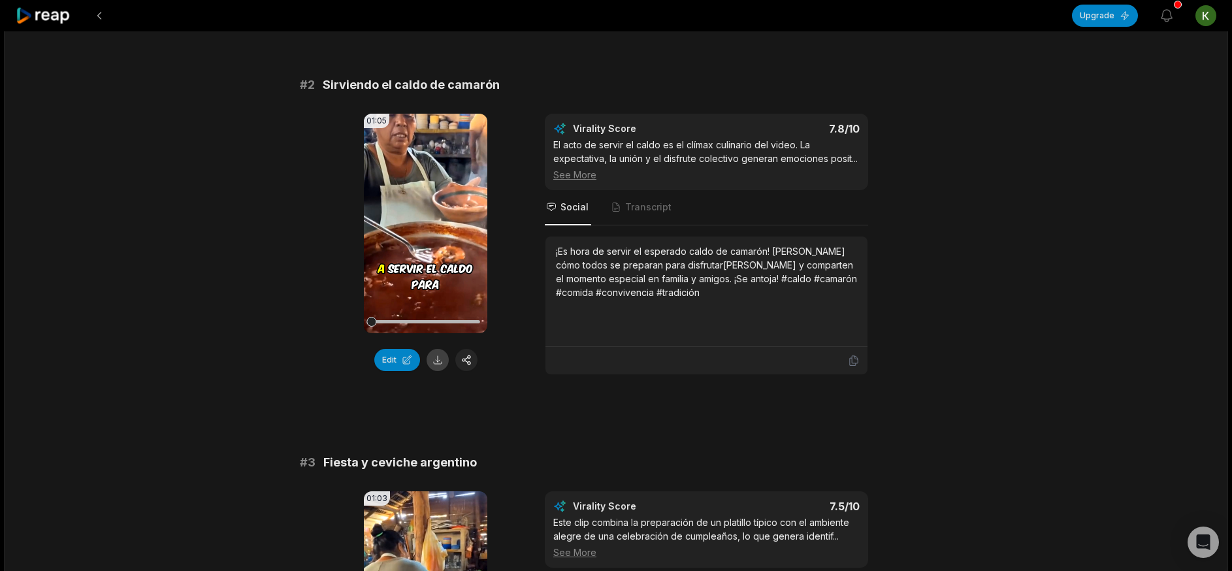
click at [442, 362] on button at bounding box center [438, 360] width 22 height 22
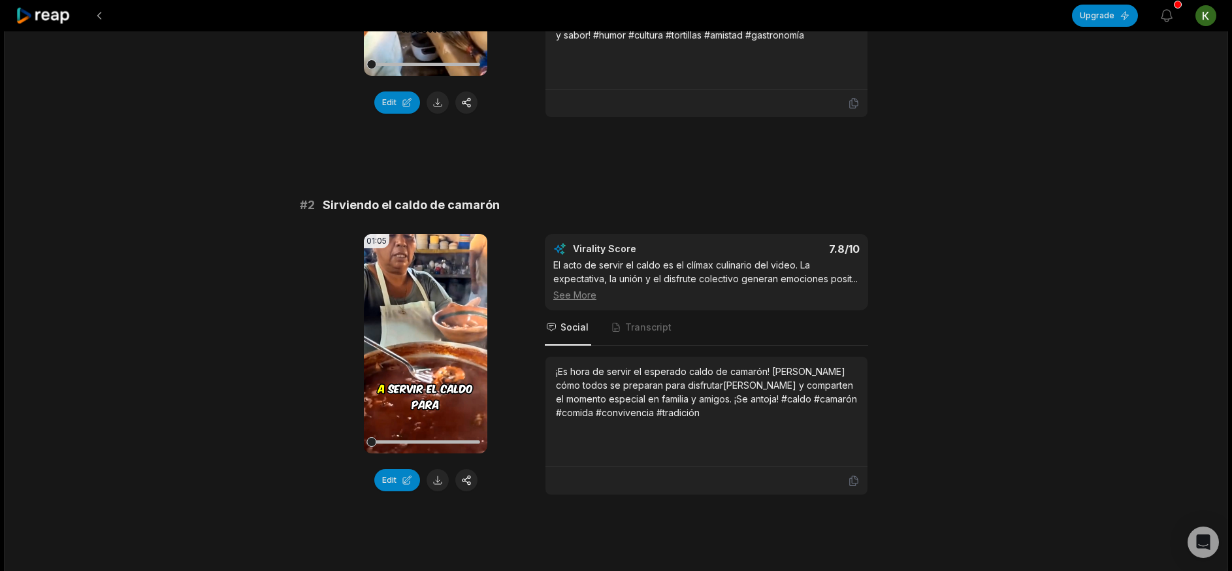
scroll to position [196, 0]
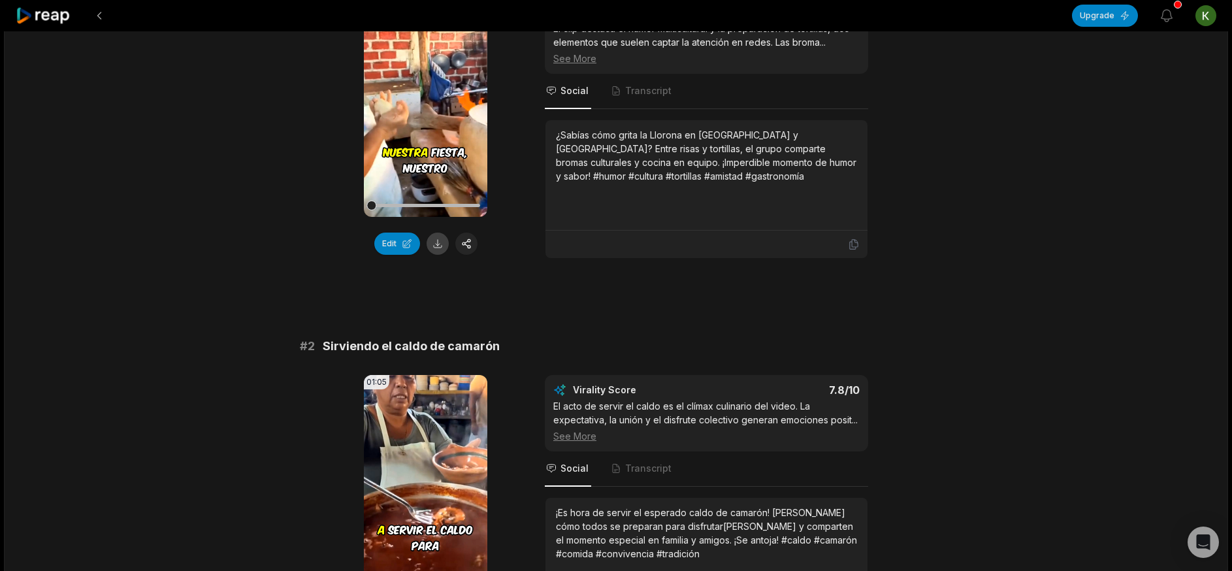
click at [442, 247] on button at bounding box center [438, 244] width 22 height 22
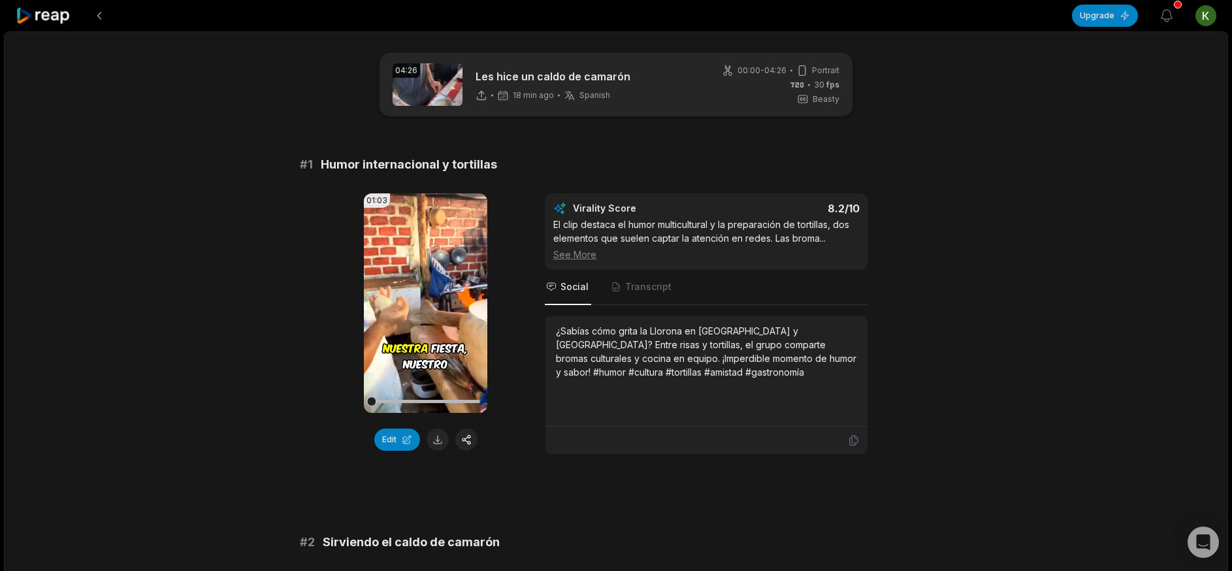
click at [29, 7] on icon at bounding box center [44, 16] width 56 height 18
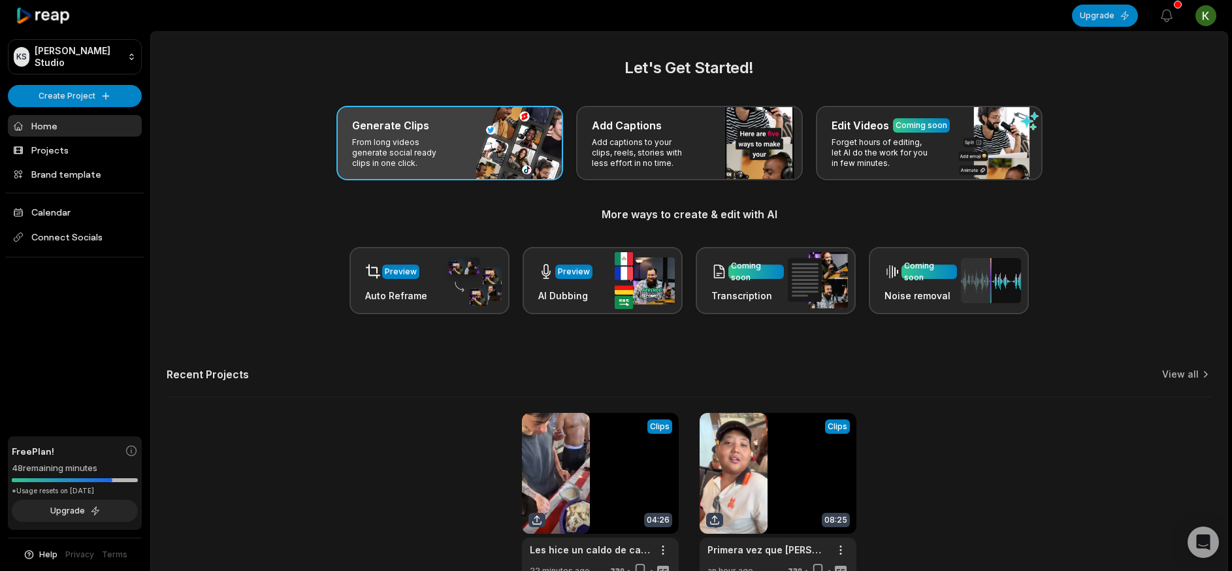
click at [404, 157] on p "From long videos generate social ready clips in one click." at bounding box center [402, 152] width 101 height 31
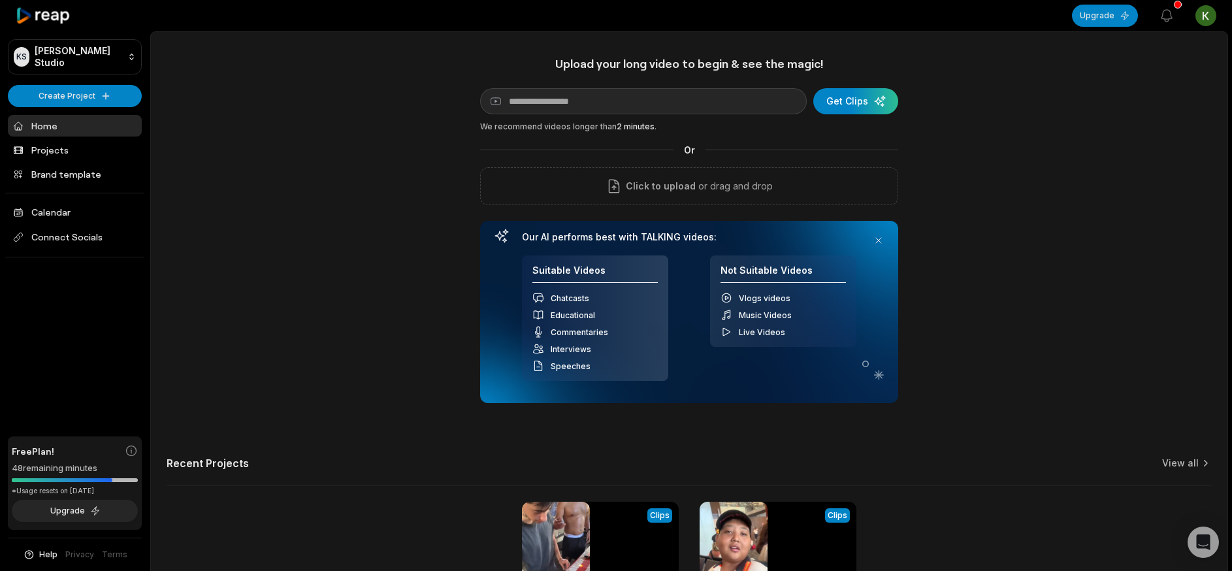
click at [638, 166] on div "Upload your long video to begin & see the magic! YouTube link Get Clips We reco…" at bounding box center [689, 229] width 418 height 347
click at [627, 208] on div "Upload your long video to begin & see the magic! YouTube link Get Clips We reco…" at bounding box center [689, 229] width 418 height 347
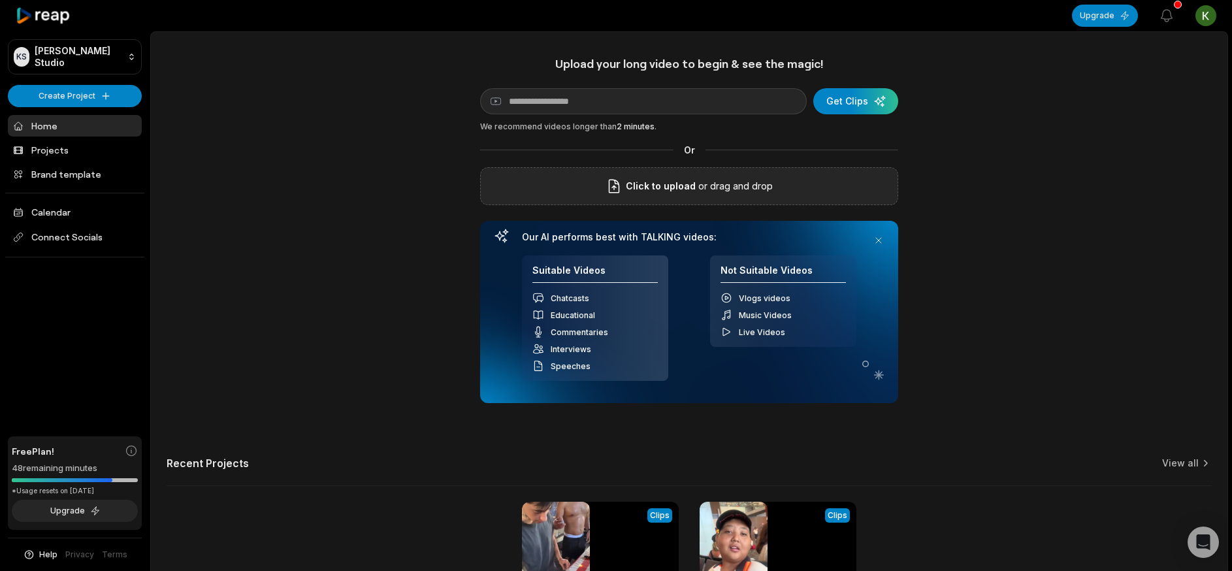
click at [640, 186] on span "Click to upload" at bounding box center [661, 186] width 70 height 16
click at [0, 0] on input "Click to upload" at bounding box center [0, 0] width 0 height 0
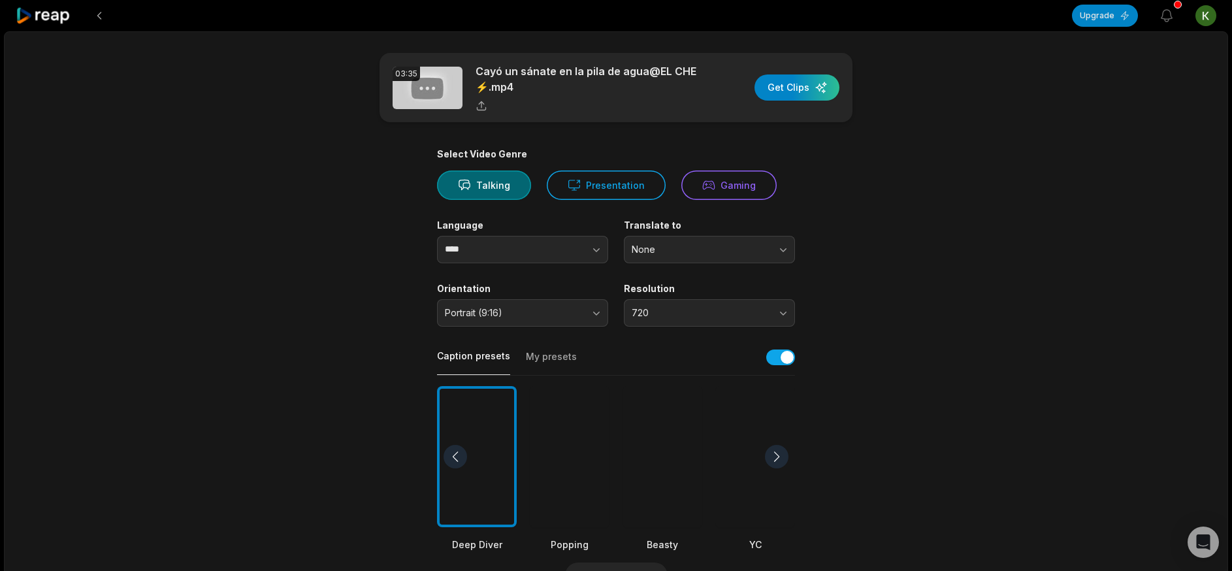
click at [664, 463] on div at bounding box center [663, 457] width 80 height 142
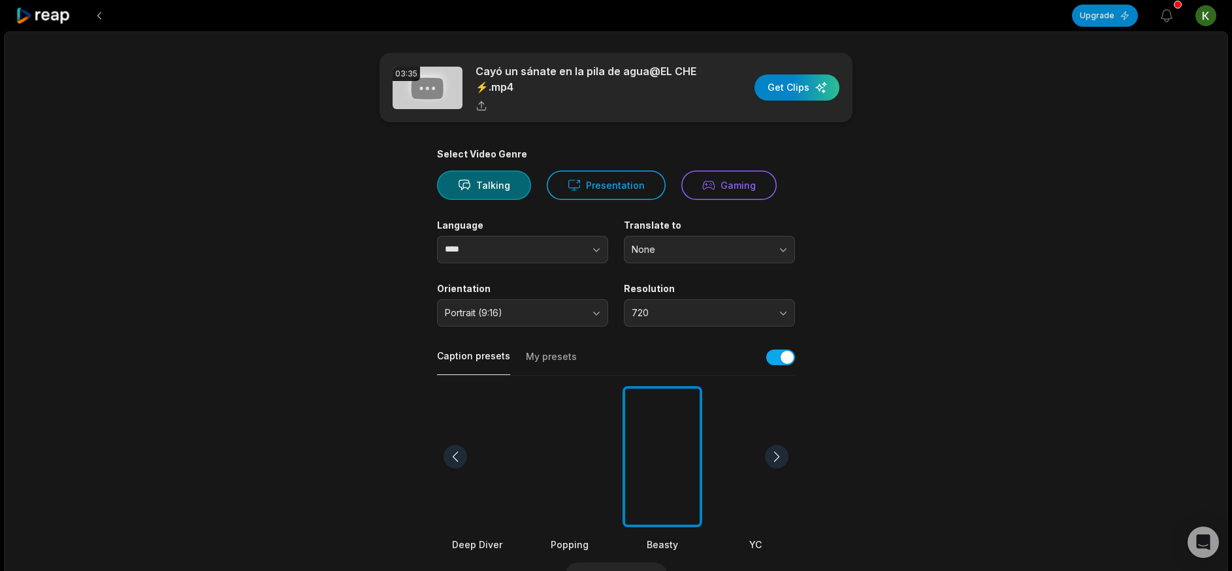
scroll to position [382, 0]
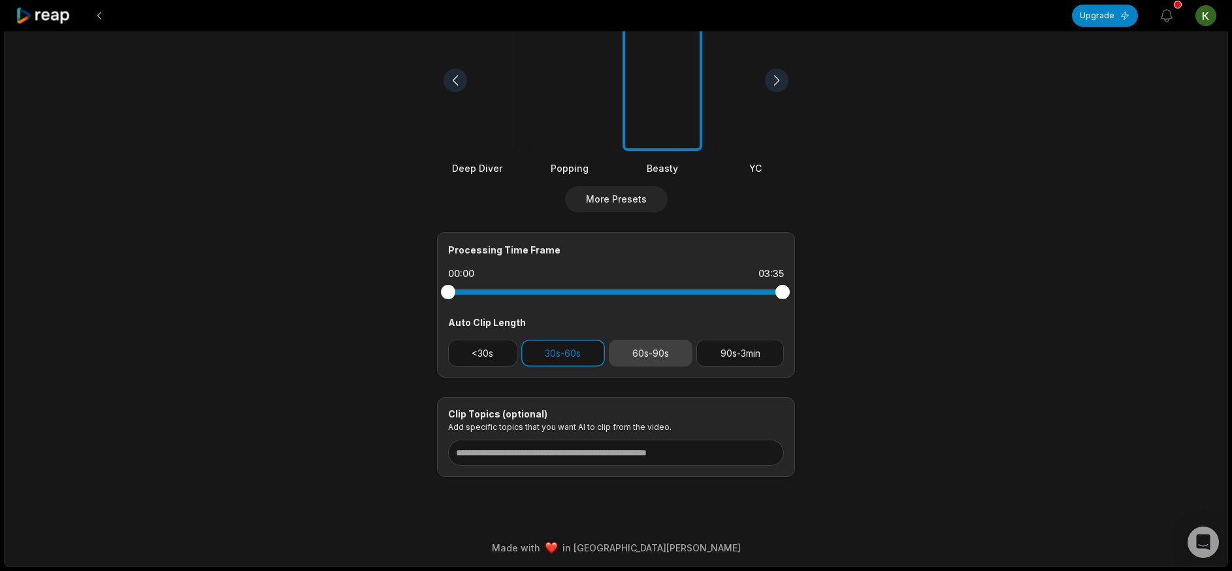
click at [622, 358] on button "60s-90s" at bounding box center [651, 353] width 84 height 27
click at [574, 353] on button "30s-60s" at bounding box center [563, 353] width 84 height 27
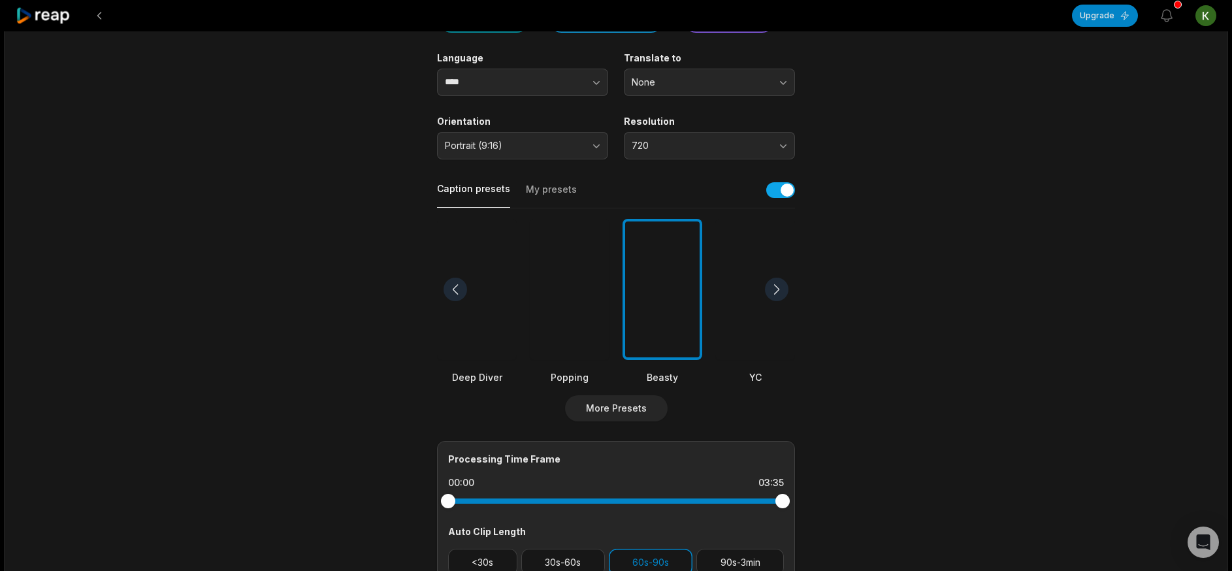
scroll to position [0, 0]
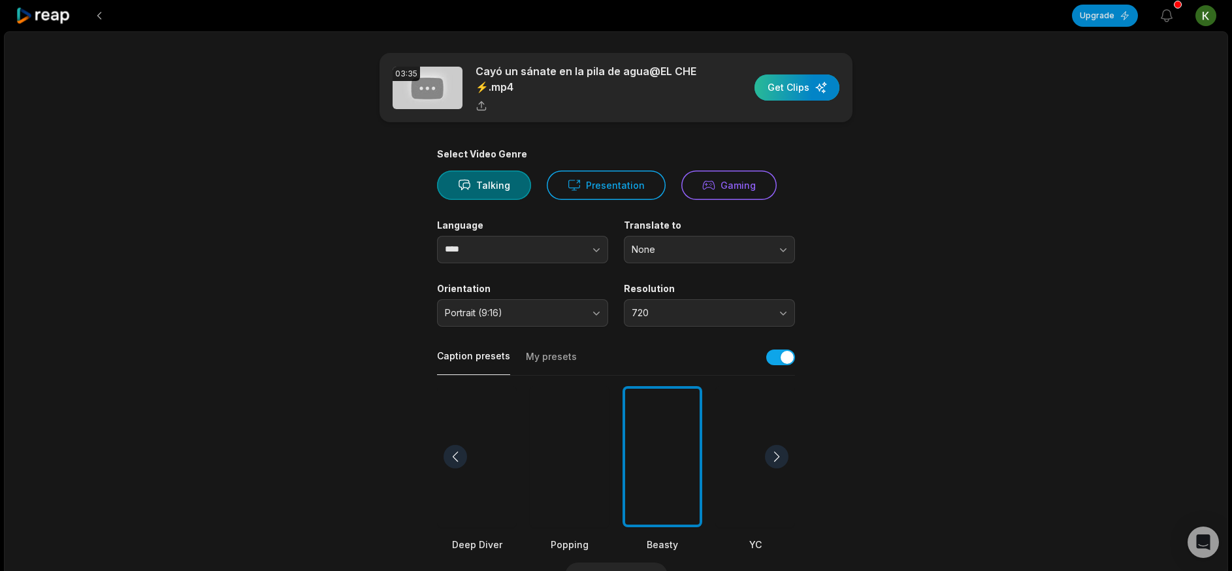
click at [806, 81] on div "button" at bounding box center [797, 87] width 85 height 26
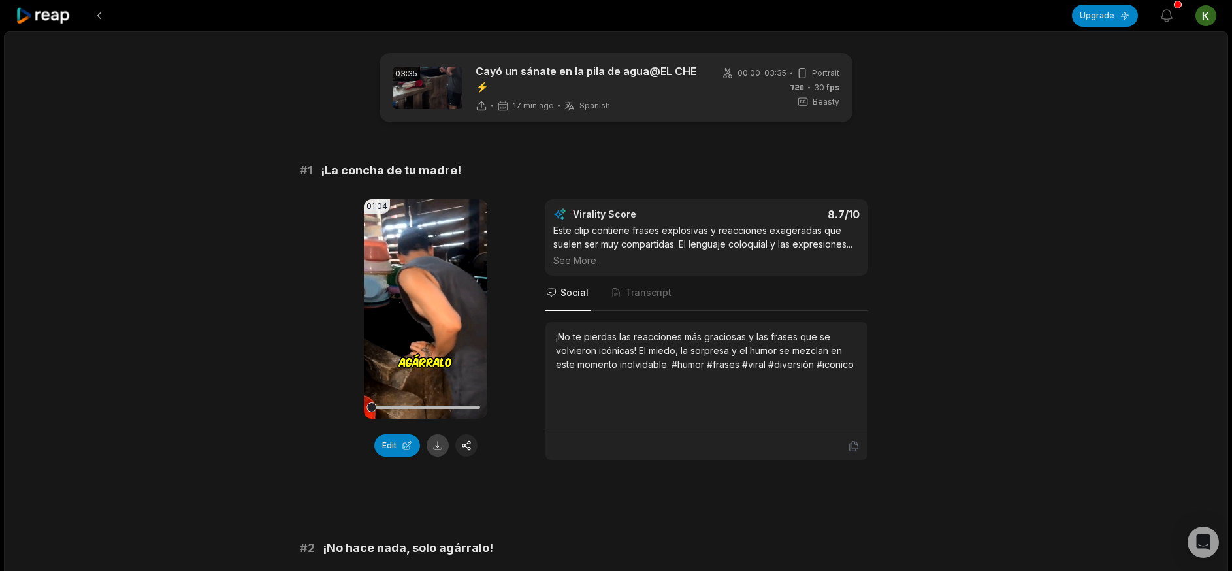
click at [431, 452] on button at bounding box center [438, 446] width 22 height 22
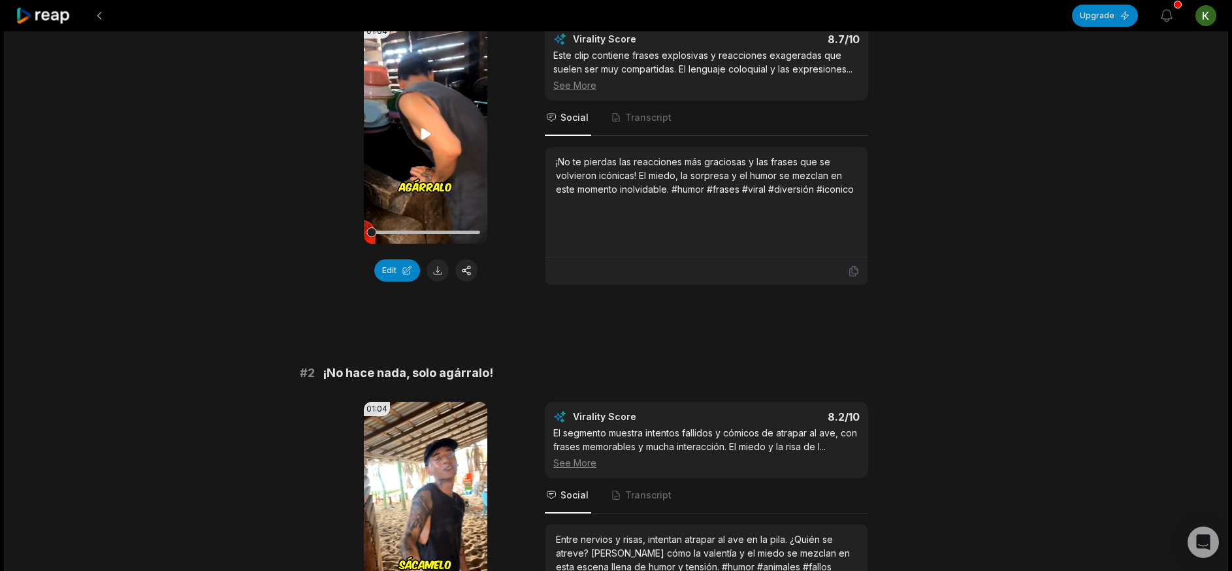
scroll to position [523, 0]
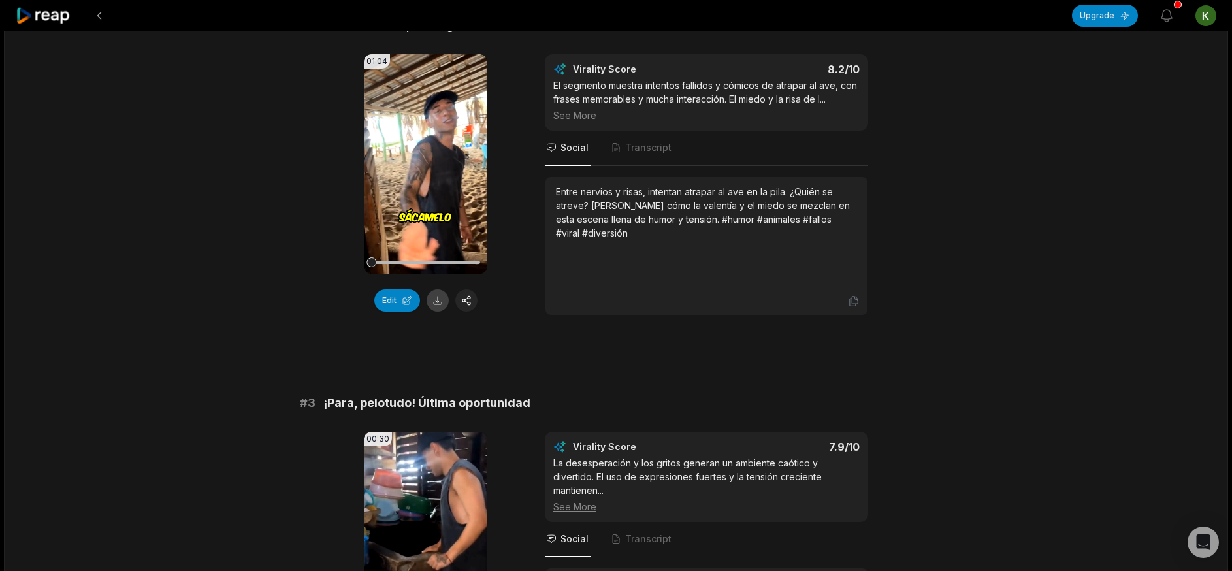
click at [433, 299] on button at bounding box center [438, 300] width 22 height 22
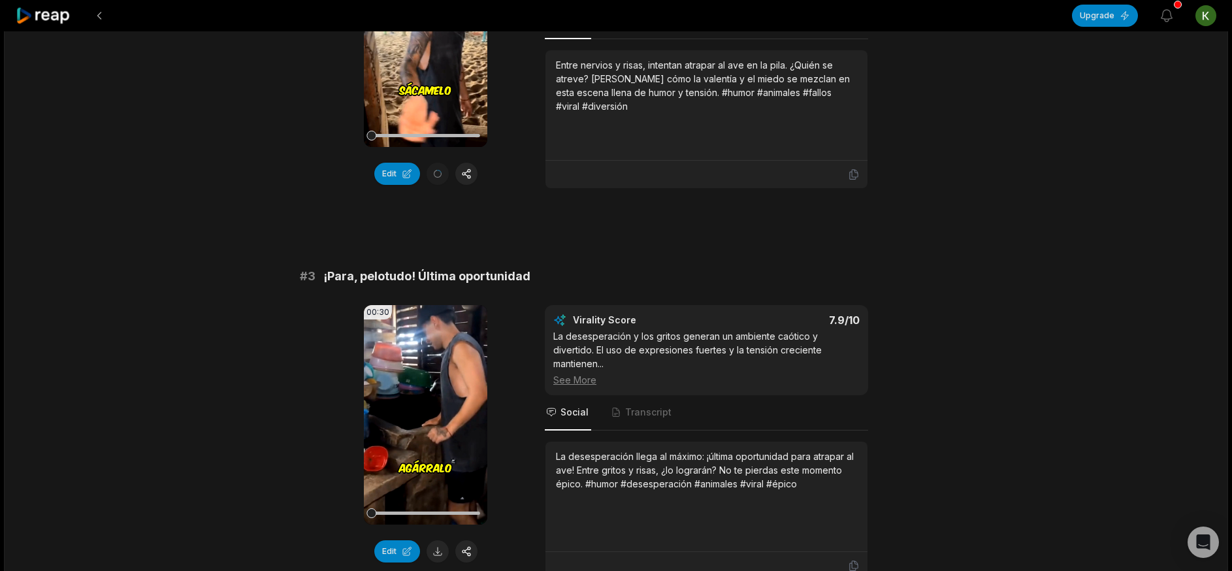
scroll to position [915, 0]
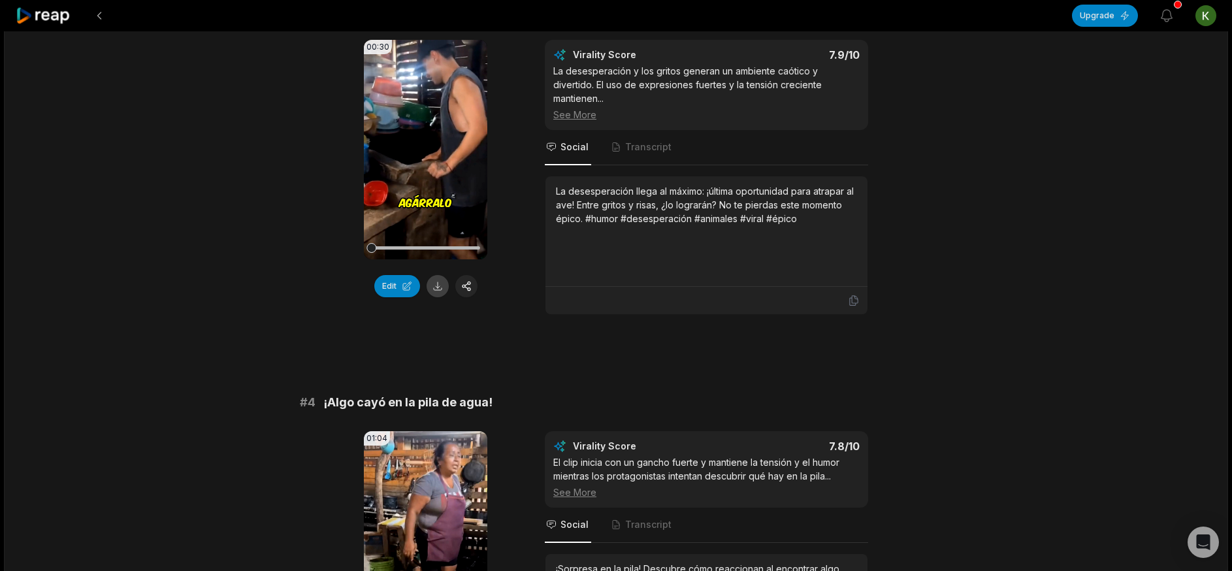
click at [434, 297] on button at bounding box center [438, 286] width 22 height 22
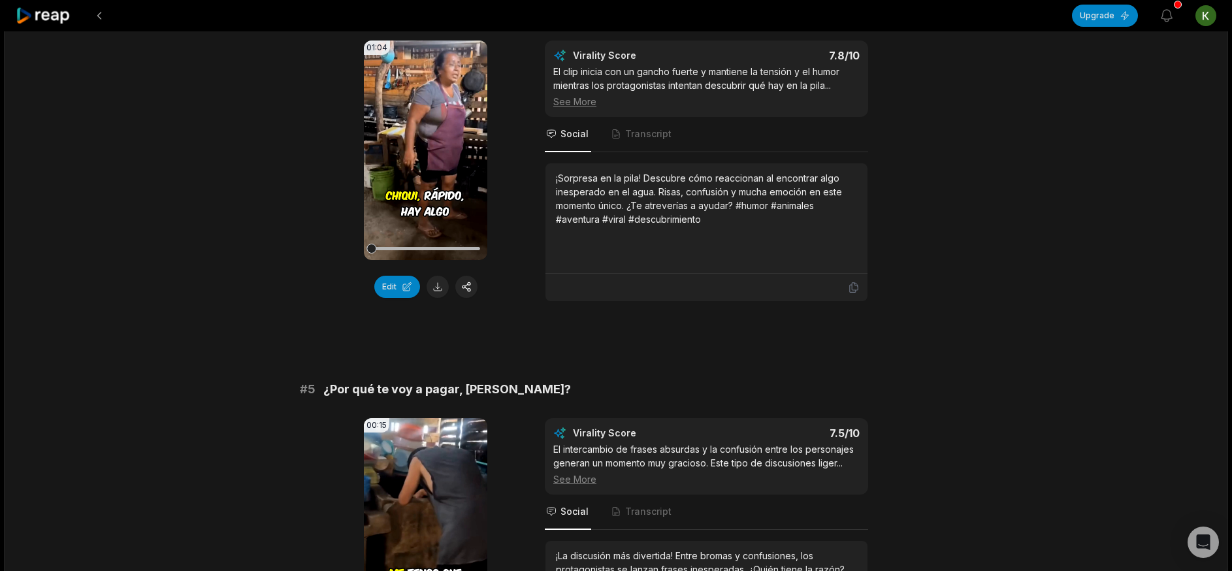
scroll to position [1307, 0]
click at [434, 297] on button at bounding box center [438, 285] width 22 height 22
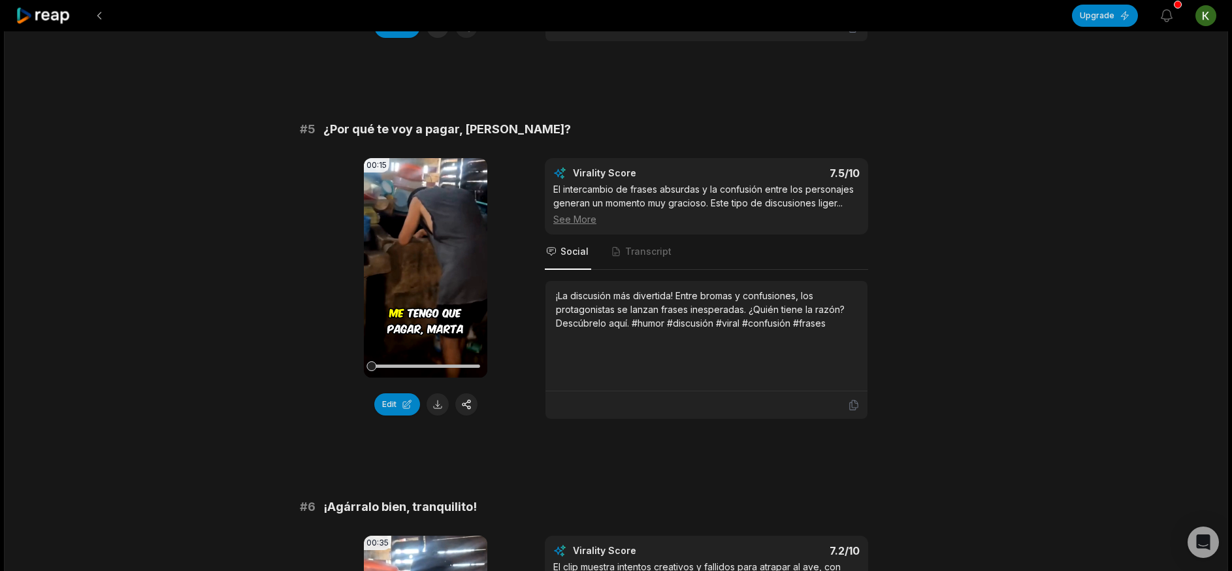
scroll to position [1568, 0]
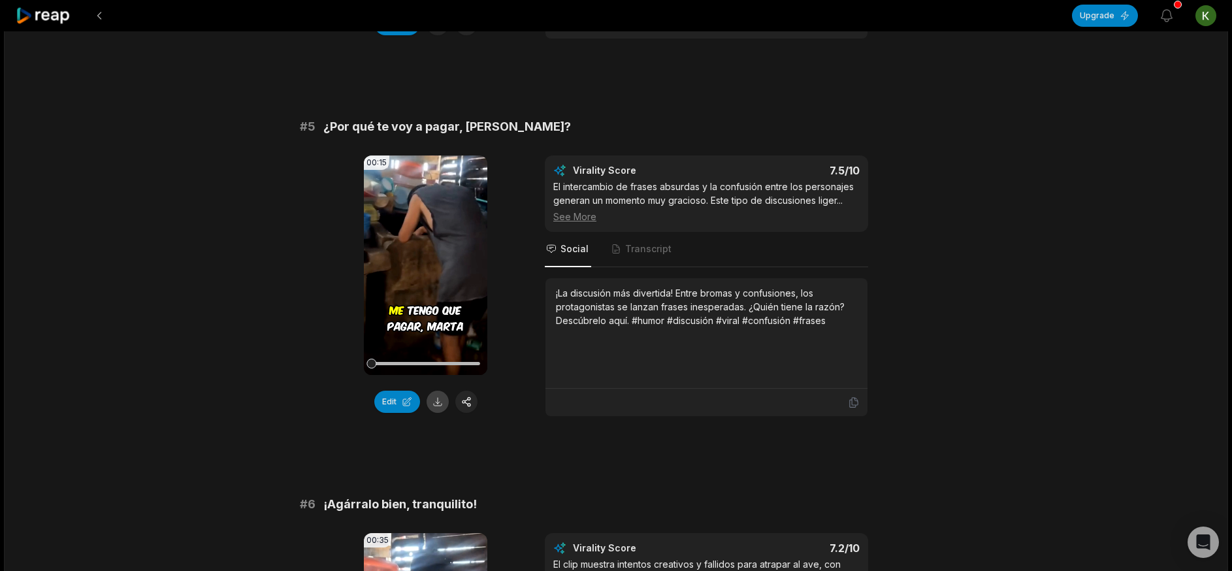
click at [436, 413] on button at bounding box center [438, 402] width 22 height 22
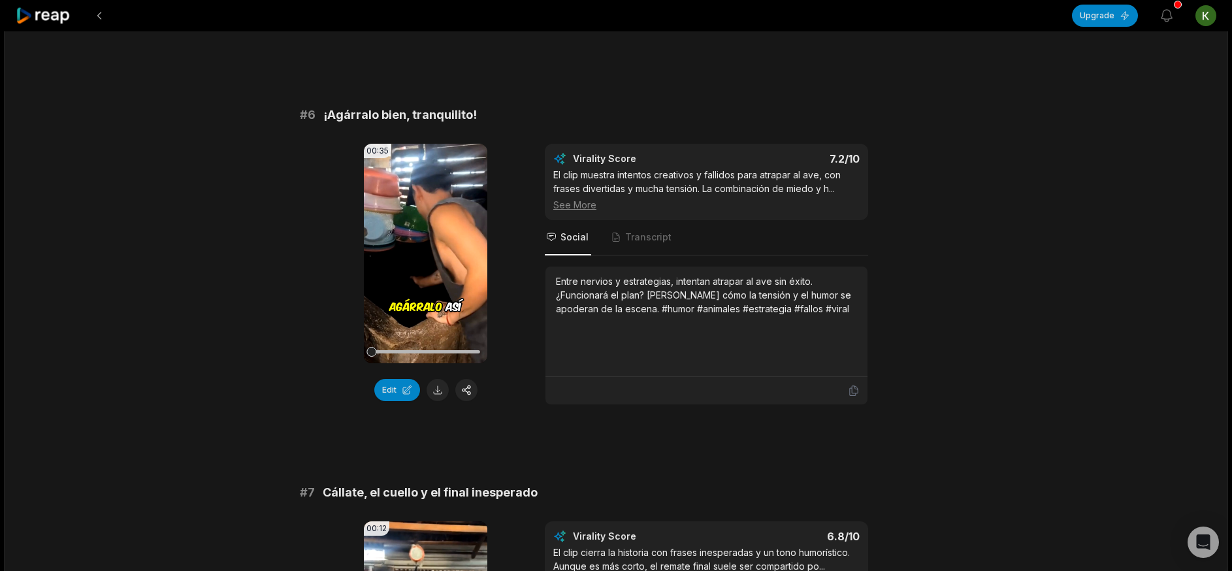
scroll to position [1960, 0]
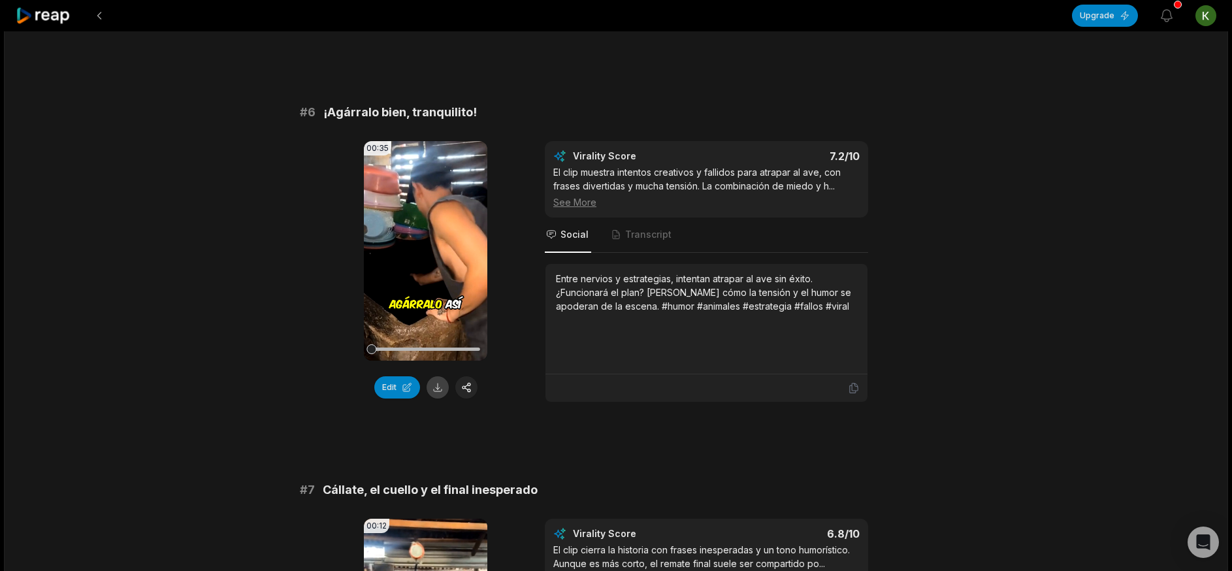
click at [433, 399] on button at bounding box center [438, 387] width 22 height 22
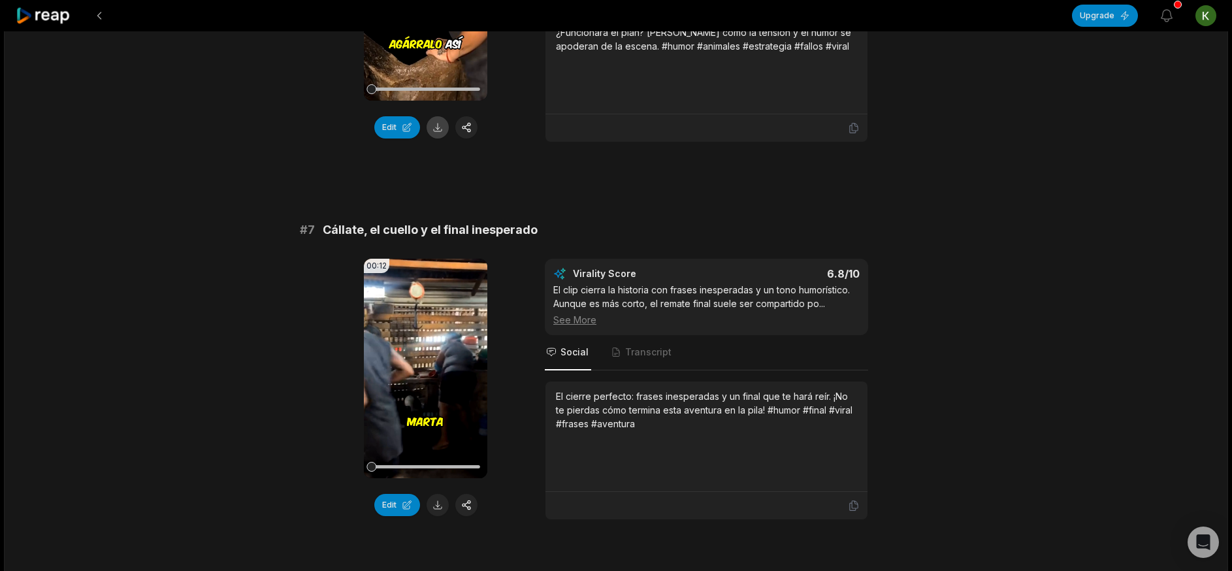
scroll to position [2222, 0]
click at [439, 515] on button at bounding box center [438, 504] width 22 height 22
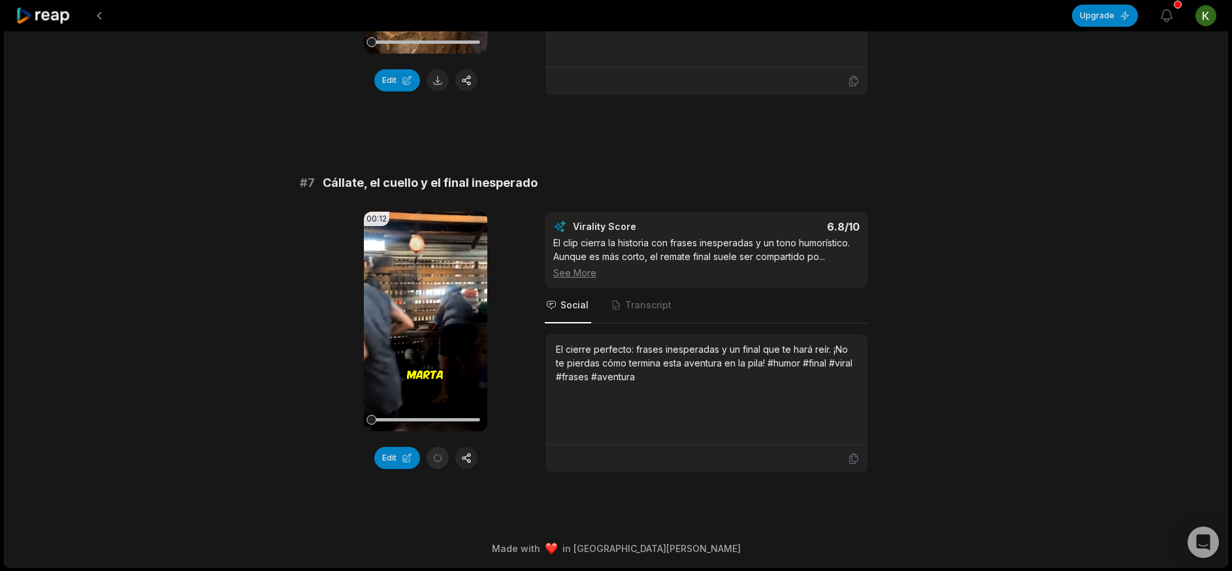
scroll to position [2292, 0]
click at [29, 10] on icon at bounding box center [44, 16] width 56 height 18
